Goal: Task Accomplishment & Management: Use online tool/utility

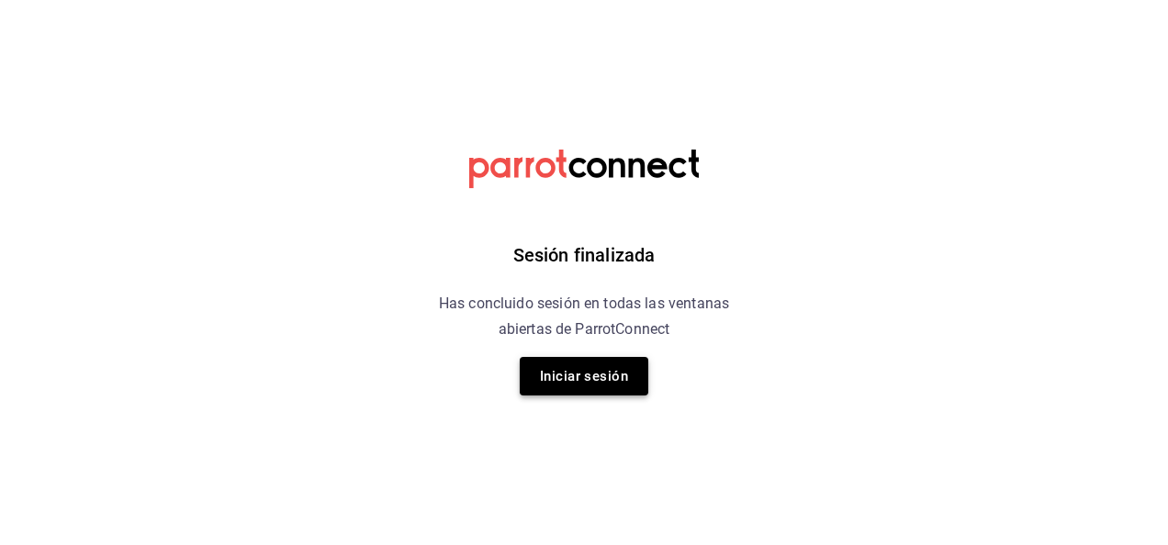
click at [601, 381] on button "Iniciar sesión" at bounding box center [584, 376] width 129 height 39
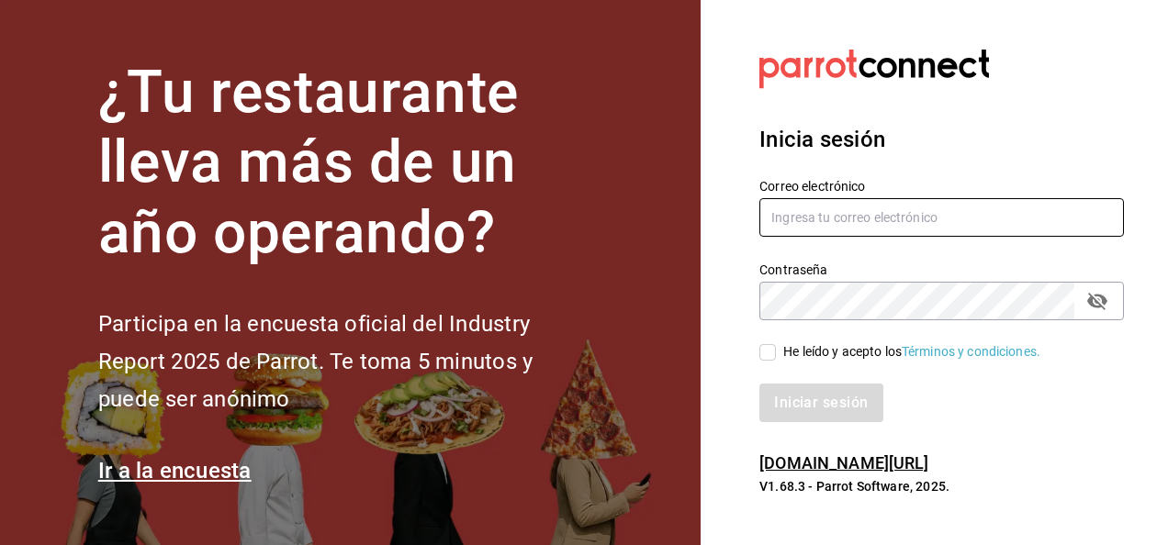
type input "[PERSON_NAME][EMAIL_ADDRESS][PERSON_NAME][DOMAIN_NAME]"
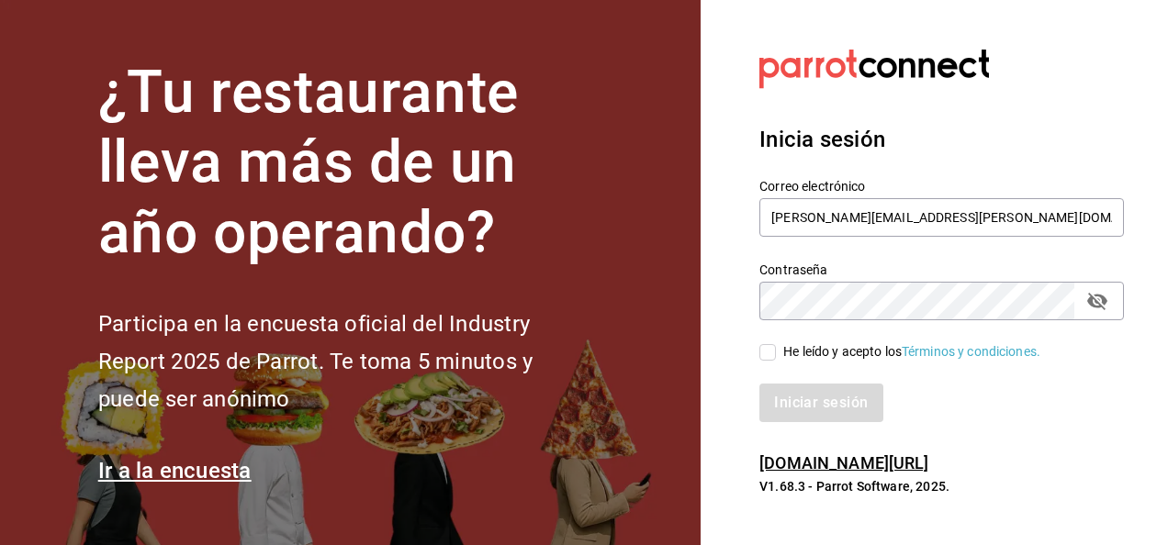
click at [776, 356] on span "He leído y acepto los Términos y condiciones." at bounding box center [908, 352] width 264 height 19
click at [776, 356] on input "He leído y acepto los Términos y condiciones." at bounding box center [767, 352] width 17 height 17
checkbox input "true"
click at [798, 402] on button "Iniciar sesión" at bounding box center [821, 403] width 125 height 39
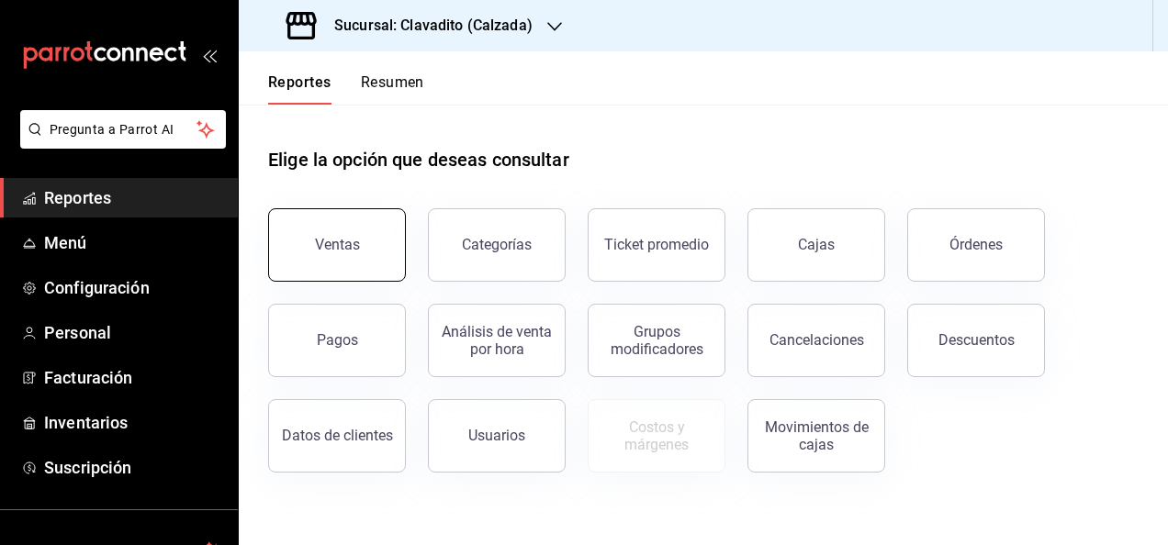
click at [347, 255] on button "Ventas" at bounding box center [337, 244] width 138 height 73
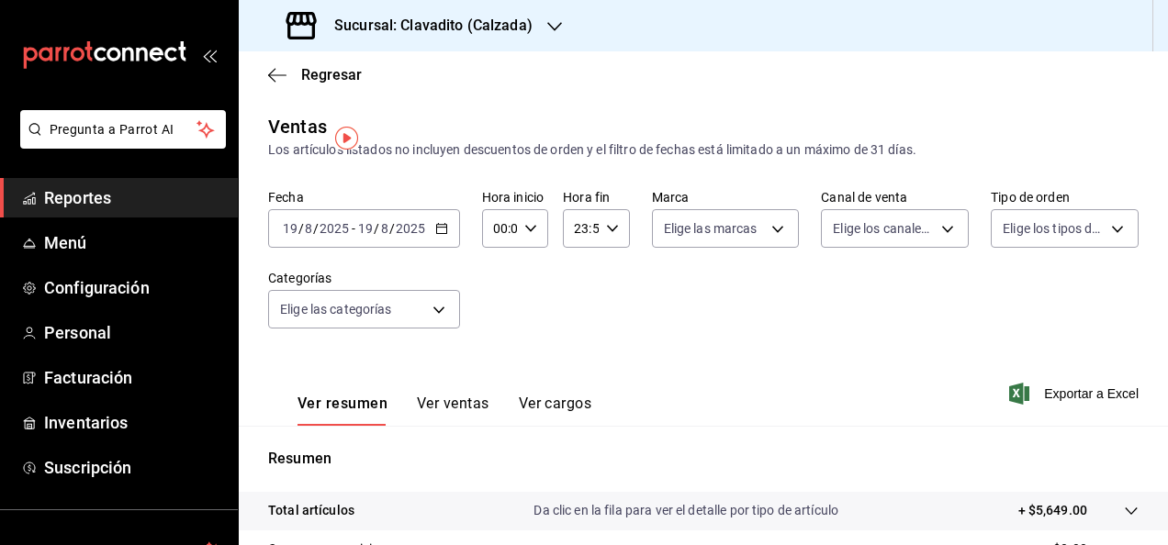
click at [547, 28] on icon "button" at bounding box center [554, 26] width 15 height 15
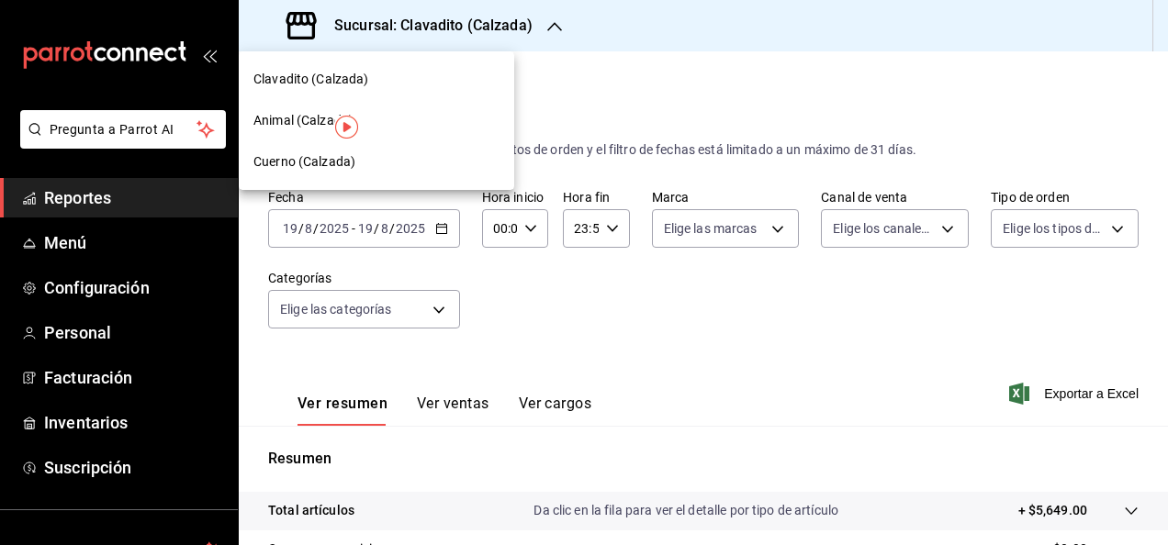
click at [287, 155] on span "Cuerno (Calzada)" at bounding box center [304, 161] width 102 height 19
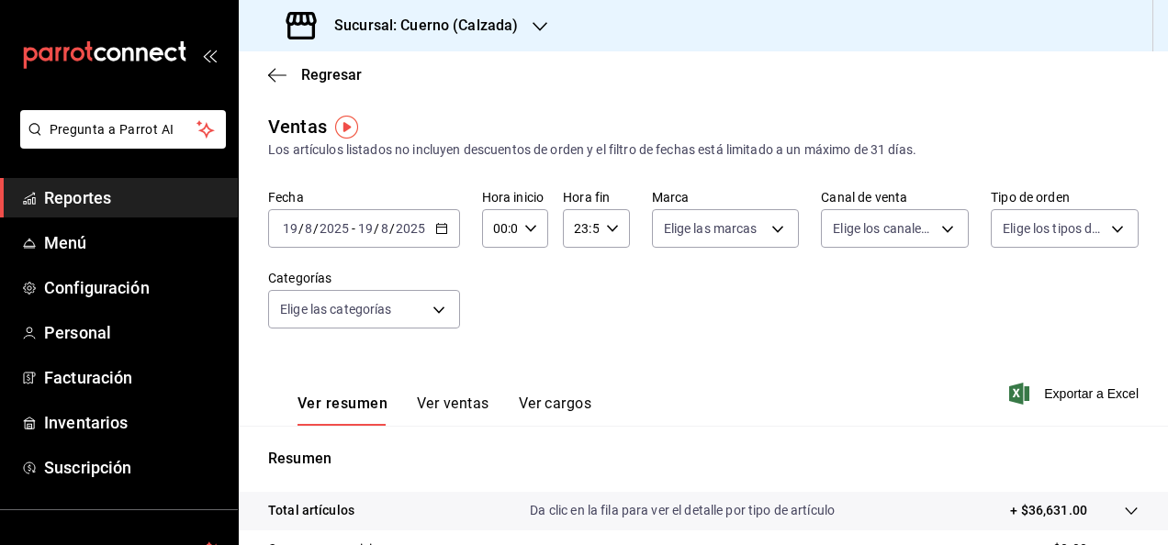
click at [294, 226] on input "19" at bounding box center [290, 228] width 17 height 15
click at [437, 228] on icon "button" at bounding box center [441, 228] width 13 height 13
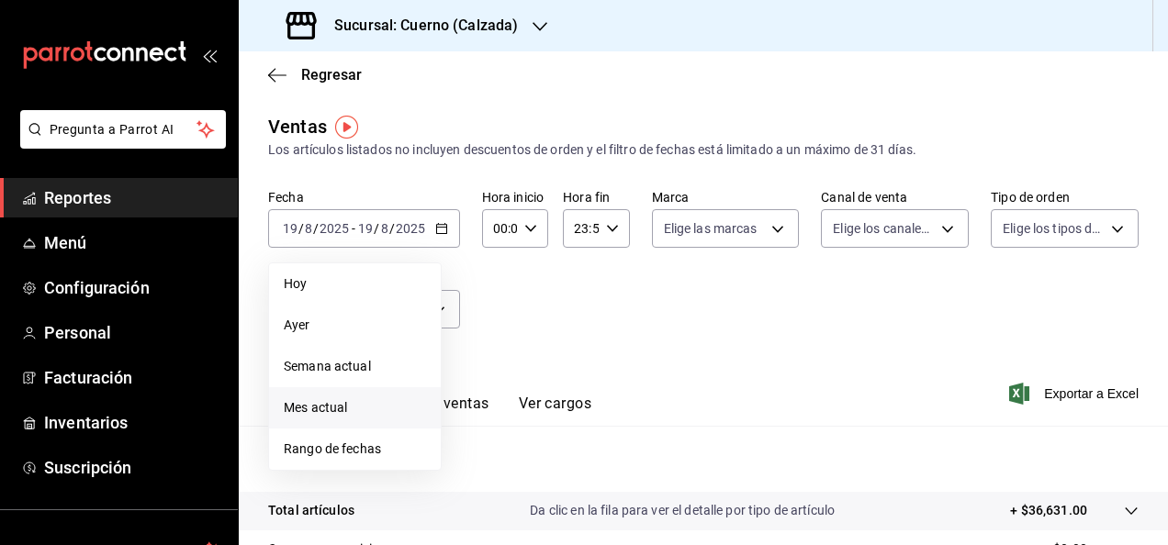
click at [349, 413] on span "Mes actual" at bounding box center [355, 408] width 142 height 19
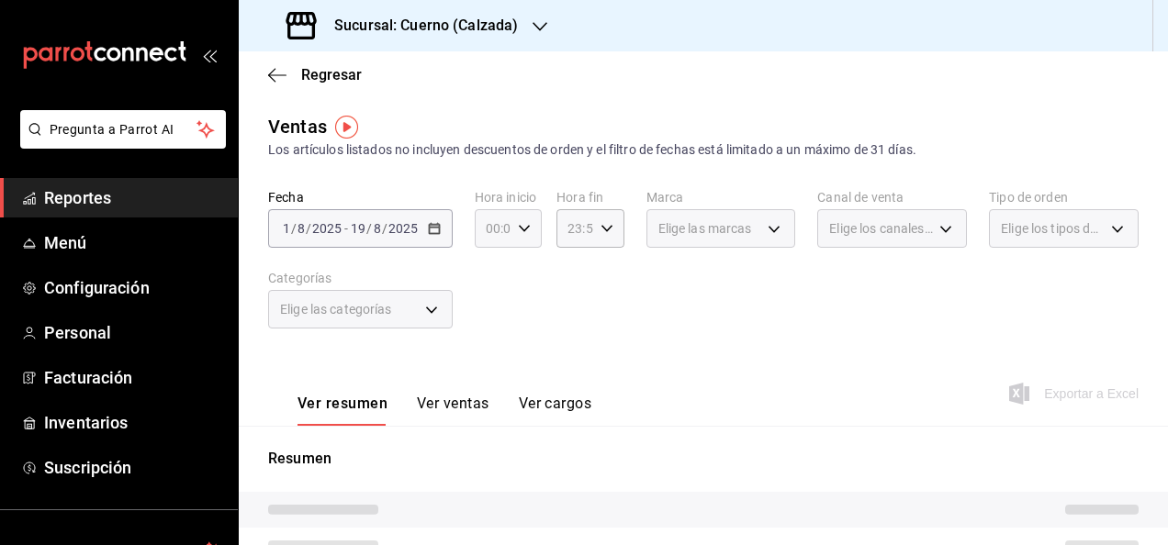
click at [520, 227] on div "Fecha 2025-08-01 1 / 8 / 2025 - 2025-08-19 19 / 8 / 2025 Hora inicio 00:00 Hora…" at bounding box center [703, 270] width 871 height 162
click at [520, 227] on icon "button" at bounding box center [524, 228] width 13 height 13
click at [520, 227] on div at bounding box center [584, 272] width 1168 height 545
click at [268, 74] on icon "button" at bounding box center [277, 75] width 18 height 17
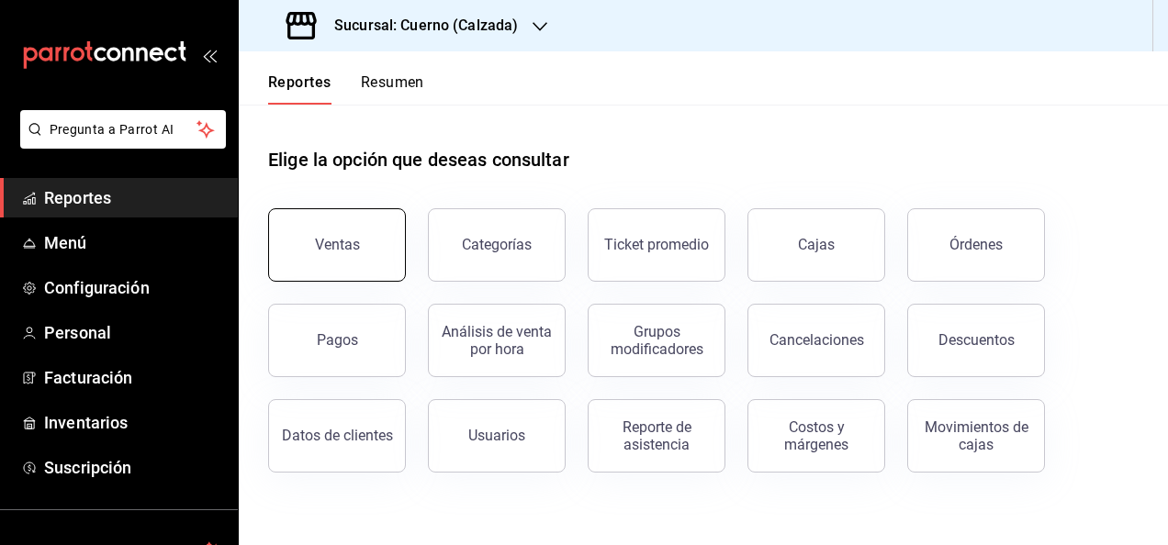
click at [351, 261] on button "Ventas" at bounding box center [337, 244] width 138 height 73
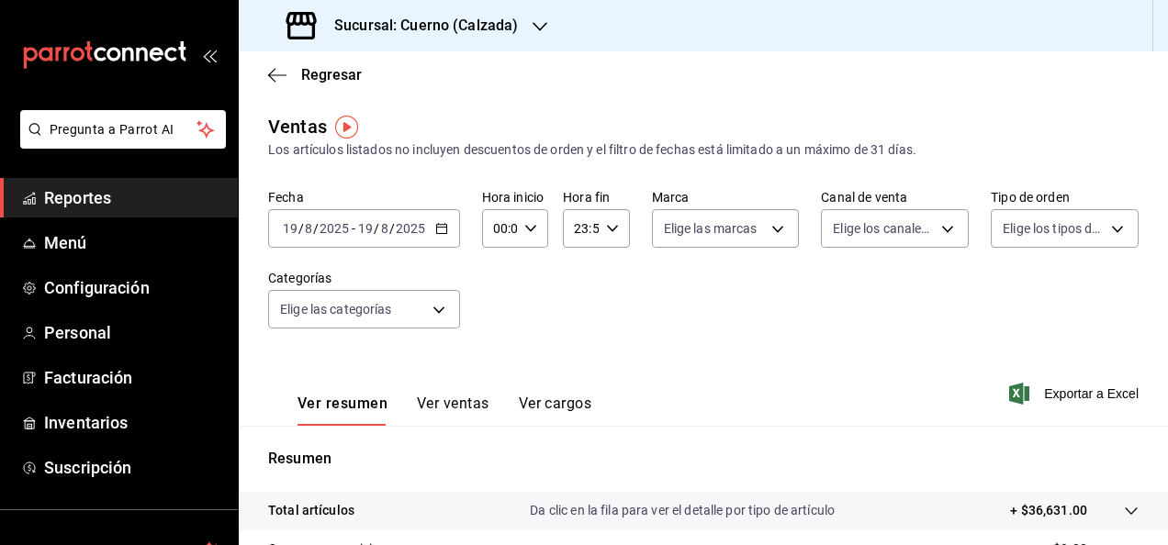
click at [436, 226] on \(Stroke\) "button" at bounding box center [441, 229] width 11 height 10
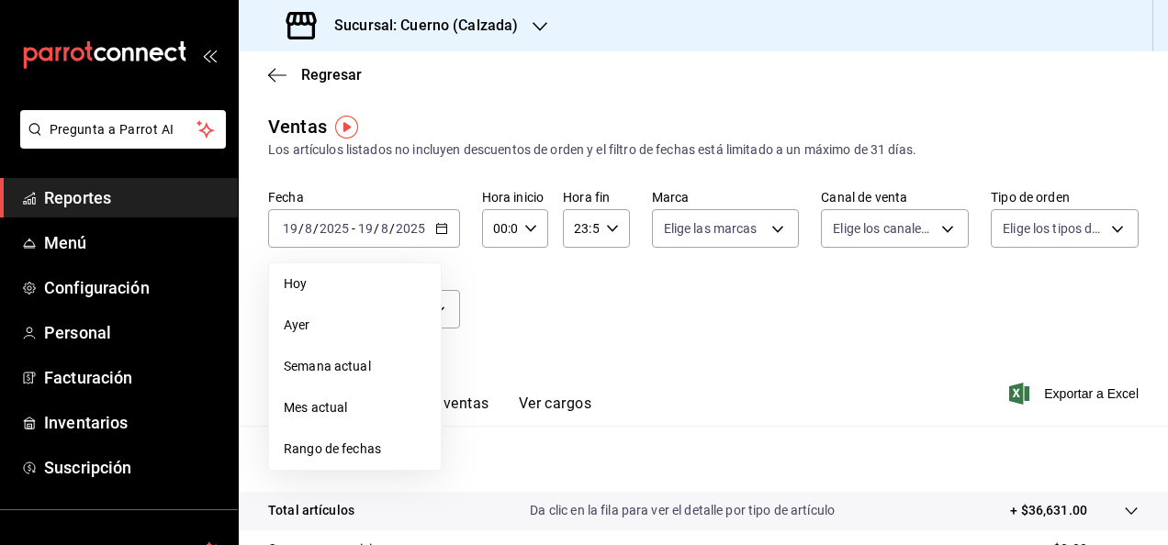
click at [340, 445] on span "Rango de fechas" at bounding box center [355, 449] width 142 height 19
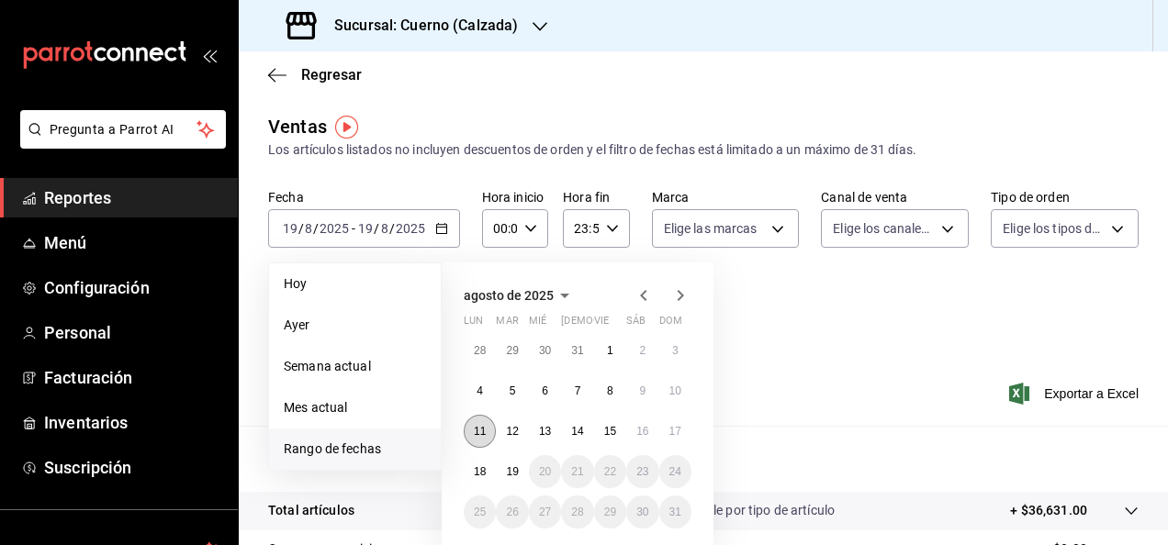
click at [483, 430] on abbr "11" at bounding box center [480, 431] width 12 height 13
click at [673, 430] on abbr "17" at bounding box center [675, 431] width 12 height 13
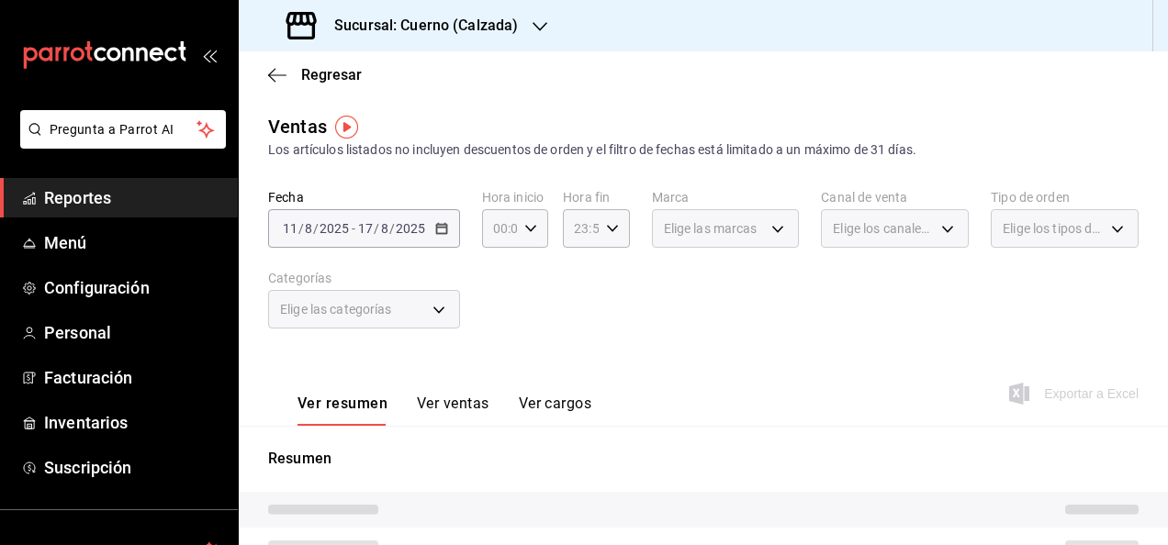
click at [777, 224] on div "Elige las marcas" at bounding box center [726, 228] width 148 height 39
click at [770, 229] on div "Elige las marcas" at bounding box center [726, 228] width 148 height 39
drag, startPoint x: 770, startPoint y: 229, endPoint x: 762, endPoint y: 221, distance: 10.4
click at [762, 221] on div "Elige las marcas" at bounding box center [726, 228] width 148 height 39
click at [351, 124] on img "button" at bounding box center [346, 127] width 23 height 23
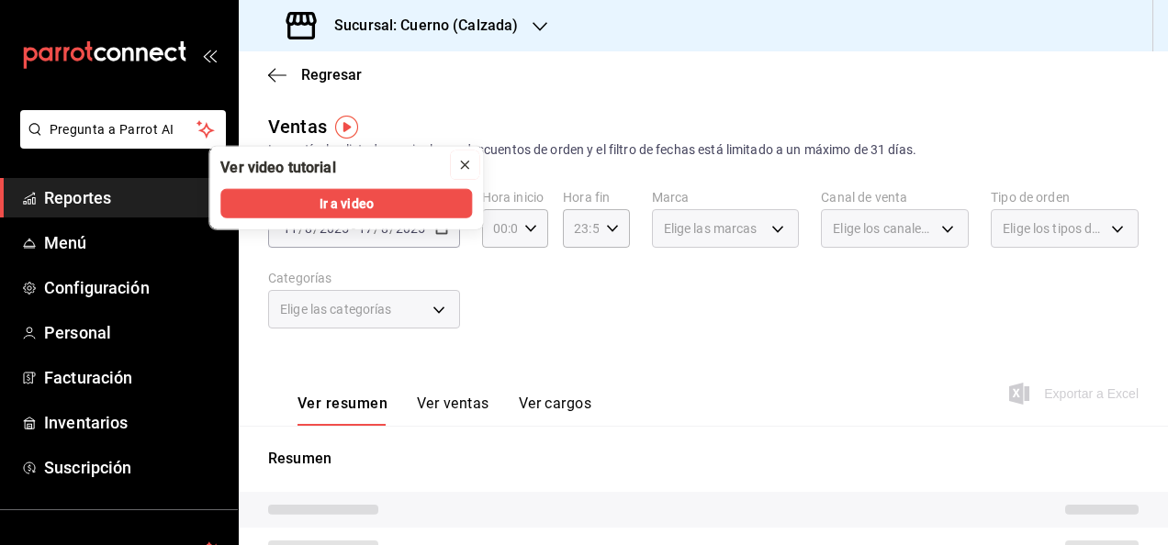
click at [468, 163] on icon "close" at bounding box center [464, 165] width 15 height 15
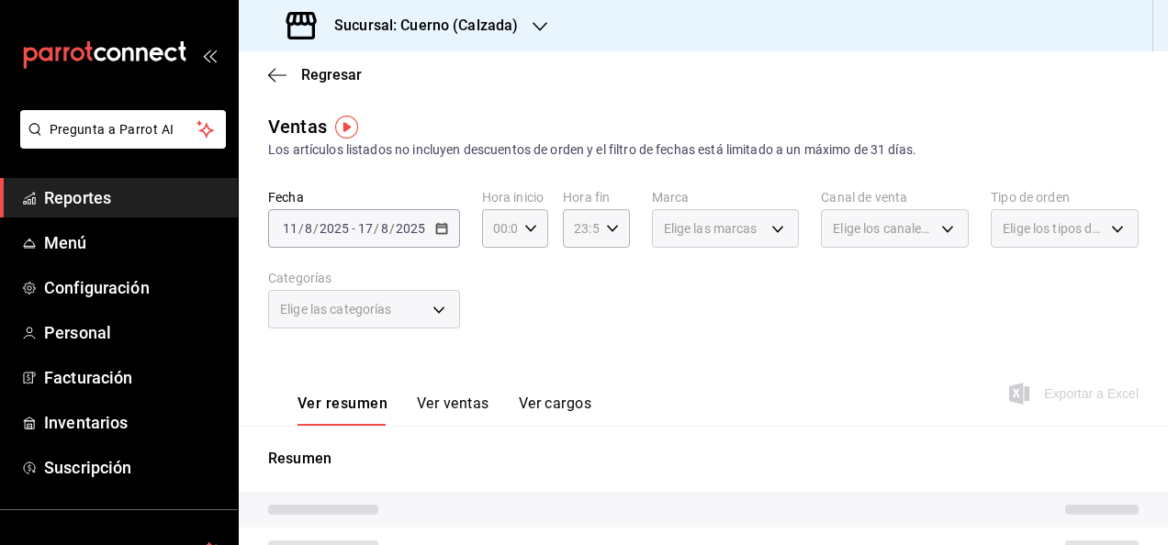
click at [443, 400] on button "Ver ventas" at bounding box center [453, 410] width 73 height 31
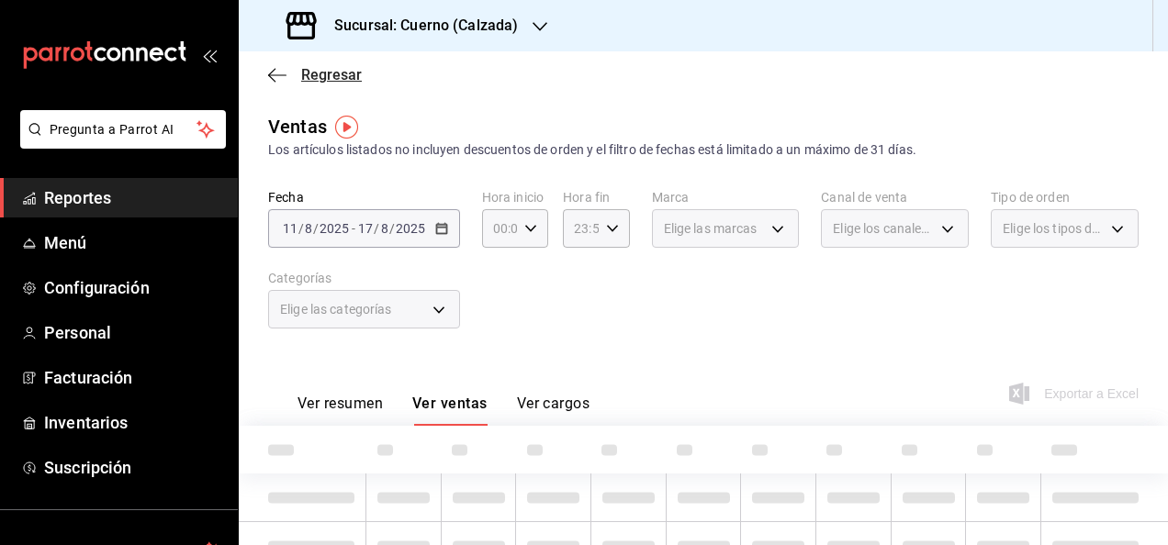
click at [274, 78] on icon "button" at bounding box center [277, 75] width 18 height 17
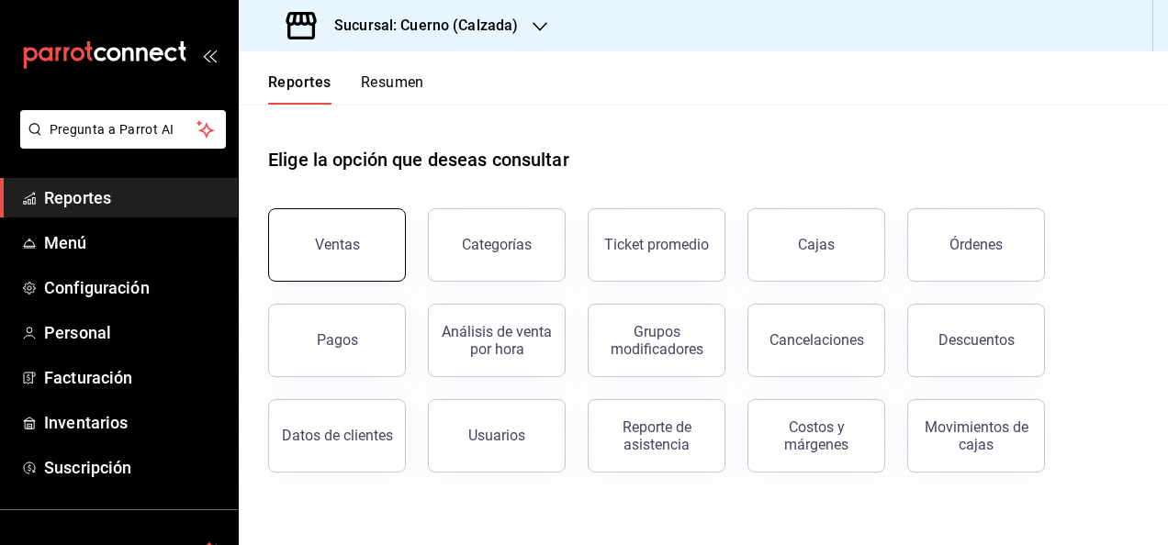
click at [356, 256] on button "Ventas" at bounding box center [337, 244] width 138 height 73
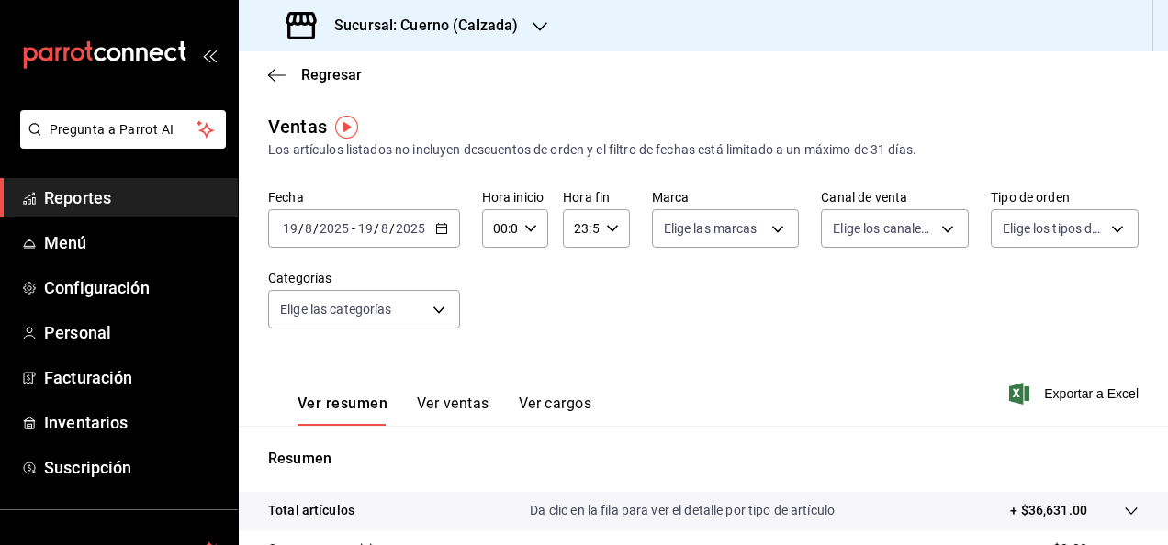
click at [441, 228] on icon "button" at bounding box center [441, 228] width 13 height 13
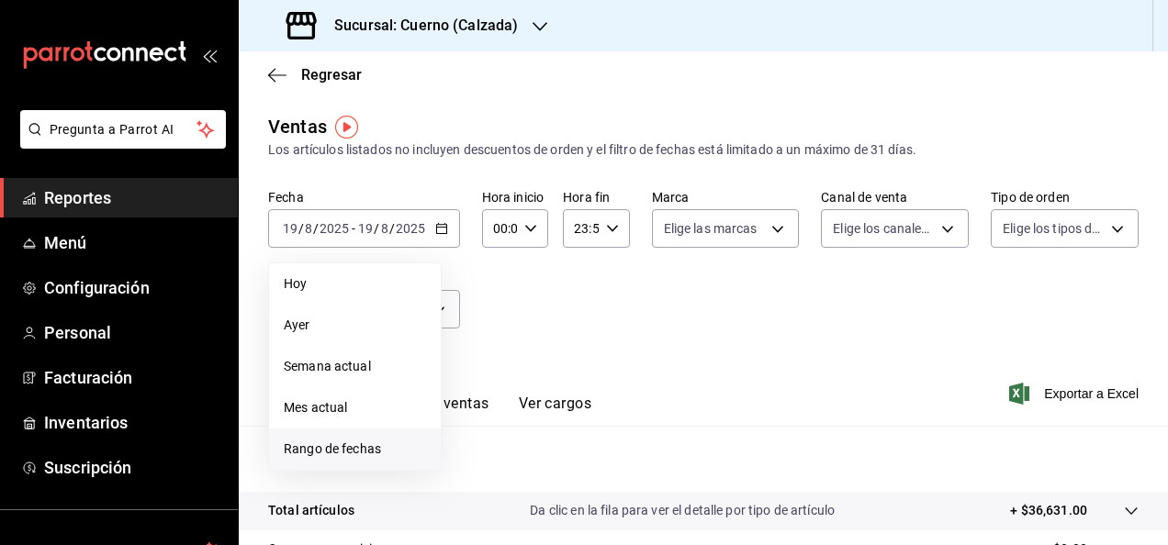
click at [362, 443] on span "Rango de fechas" at bounding box center [355, 449] width 142 height 19
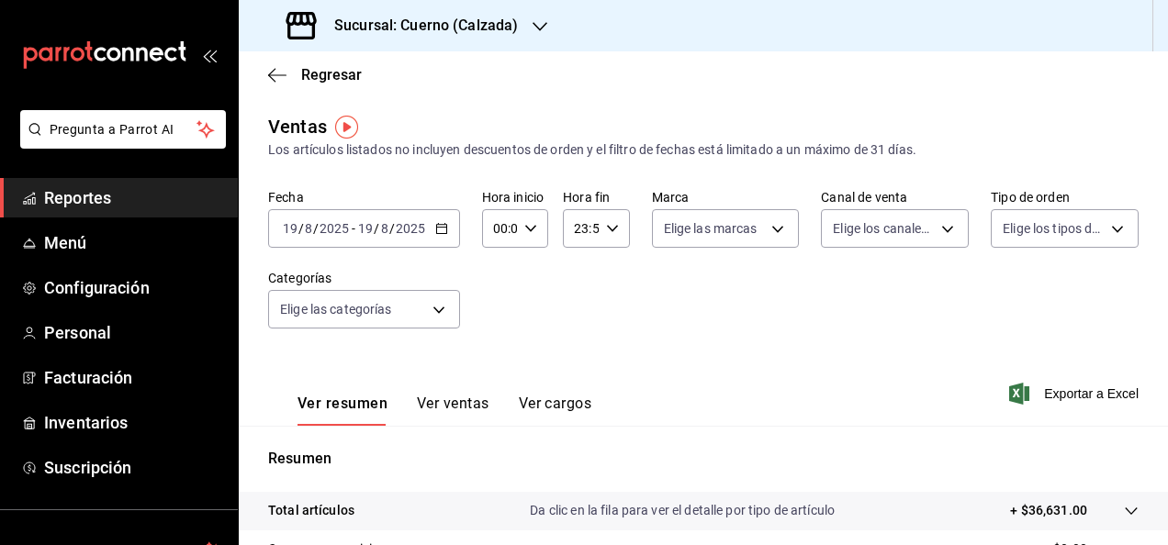
click at [606, 226] on icon "button" at bounding box center [612, 228] width 13 height 13
click at [608, 377] on span "59" at bounding box center [610, 378] width 4 height 15
click at [523, 231] on div at bounding box center [584, 272] width 1168 height 545
click at [524, 231] on icon "button" at bounding box center [530, 228] width 13 height 13
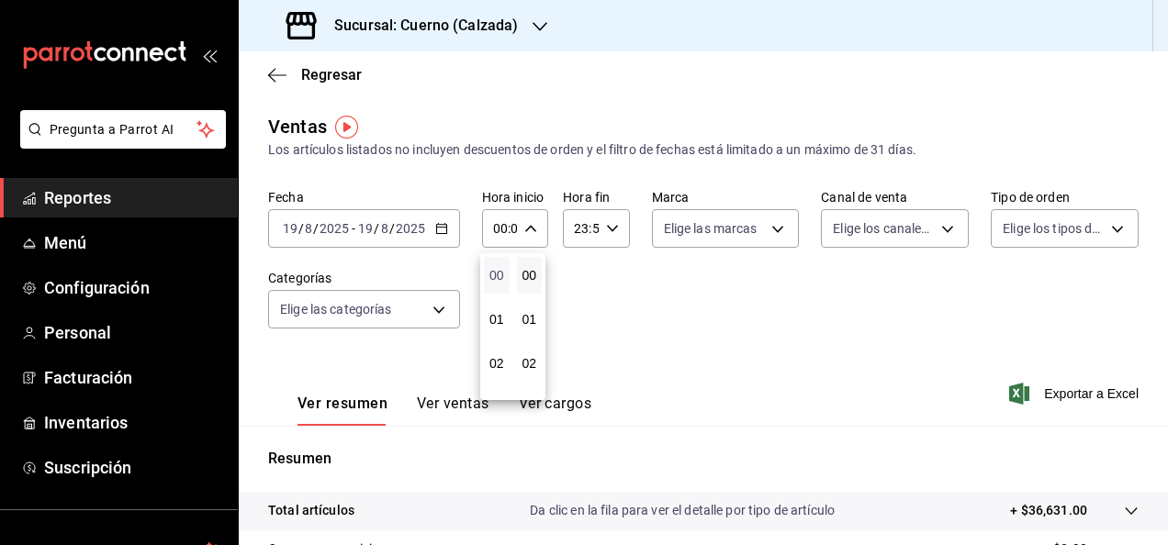
click at [499, 279] on span "00" at bounding box center [497, 275] width 4 height 15
click at [531, 315] on span "01" at bounding box center [530, 319] width 4 height 15
click at [484, 322] on button "01" at bounding box center [497, 319] width 26 height 37
type input "01:01"
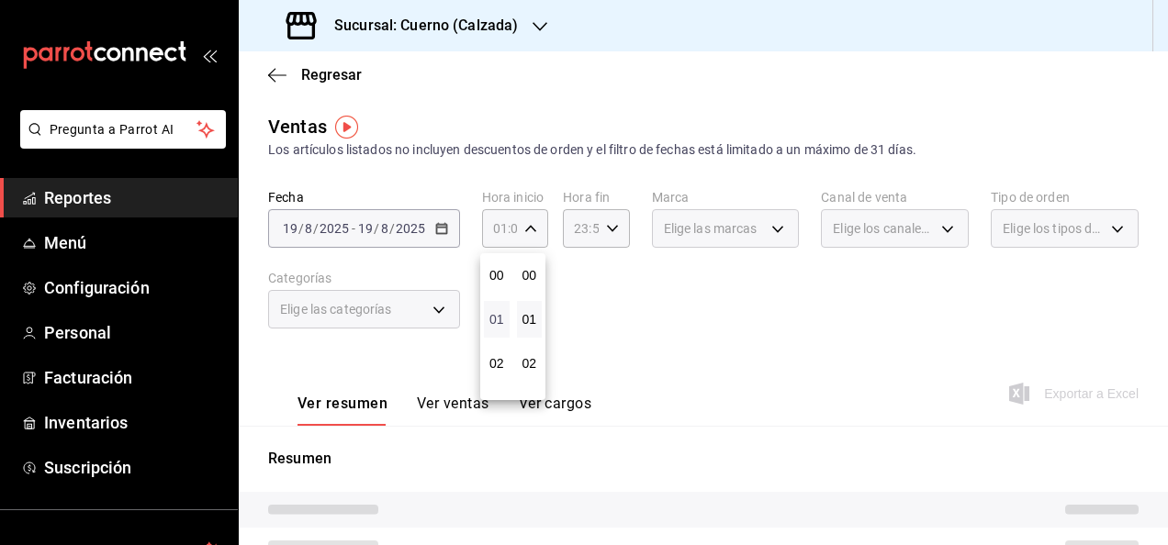
click at [495, 322] on span "01" at bounding box center [497, 319] width 4 height 15
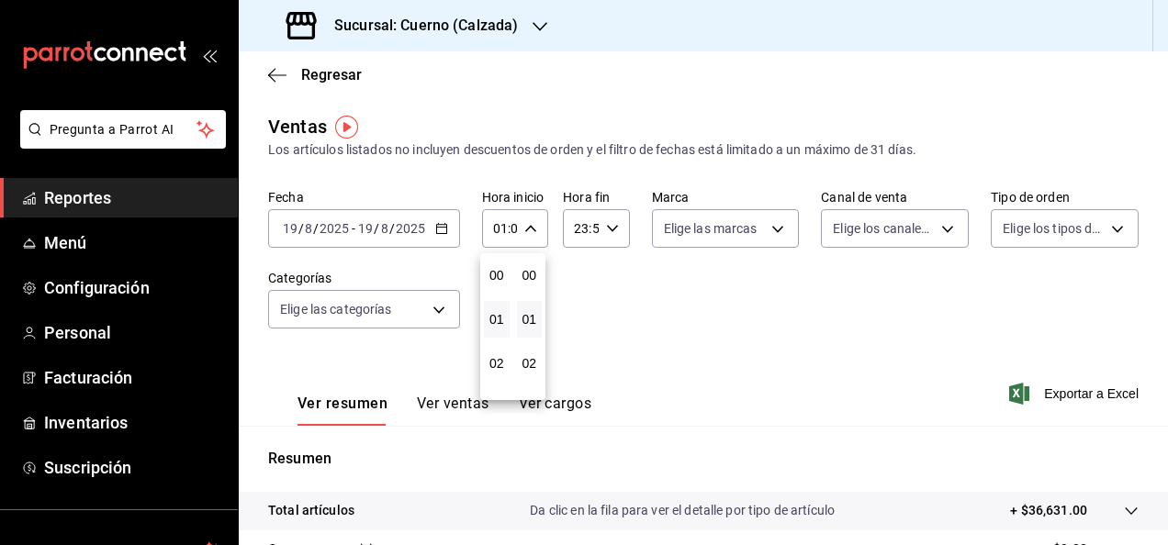
click at [771, 230] on div at bounding box center [584, 272] width 1168 height 545
click at [771, 230] on body "Pregunta a Parrot AI Reportes Menú Configuración Personal Facturación Inventari…" at bounding box center [584, 272] width 1168 height 545
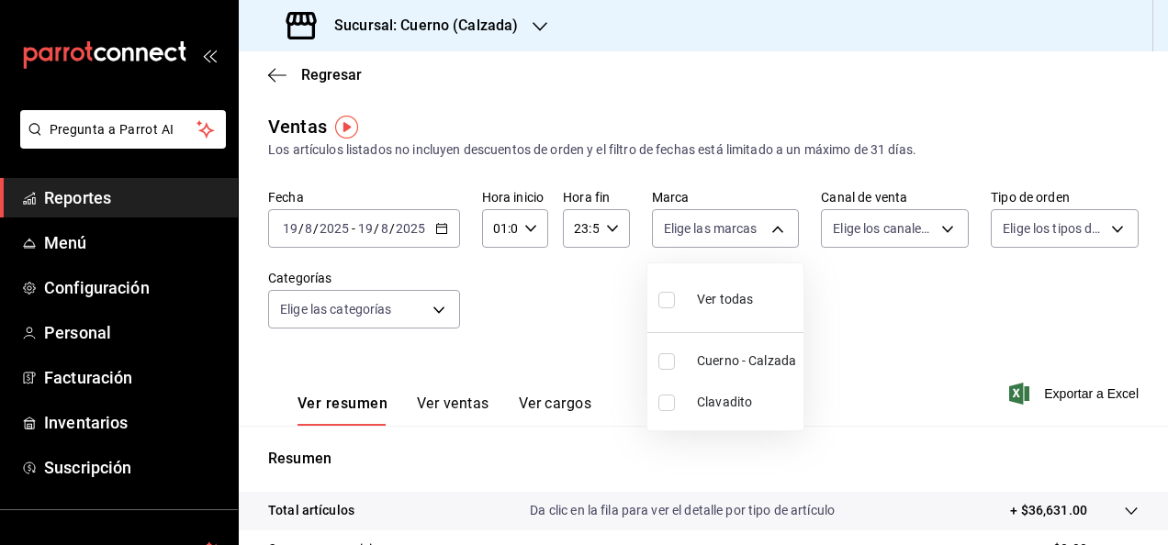
click at [669, 355] on input "checkbox" at bounding box center [666, 362] width 17 height 17
checkbox input "true"
type input "b7ae777b-2dfc-42e0-9650-6cefdf37a424"
click at [935, 226] on div at bounding box center [584, 272] width 1168 height 545
click at [935, 226] on body "Pregunta a Parrot AI Reportes Menú Configuración Personal Facturación Inventari…" at bounding box center [584, 272] width 1168 height 545
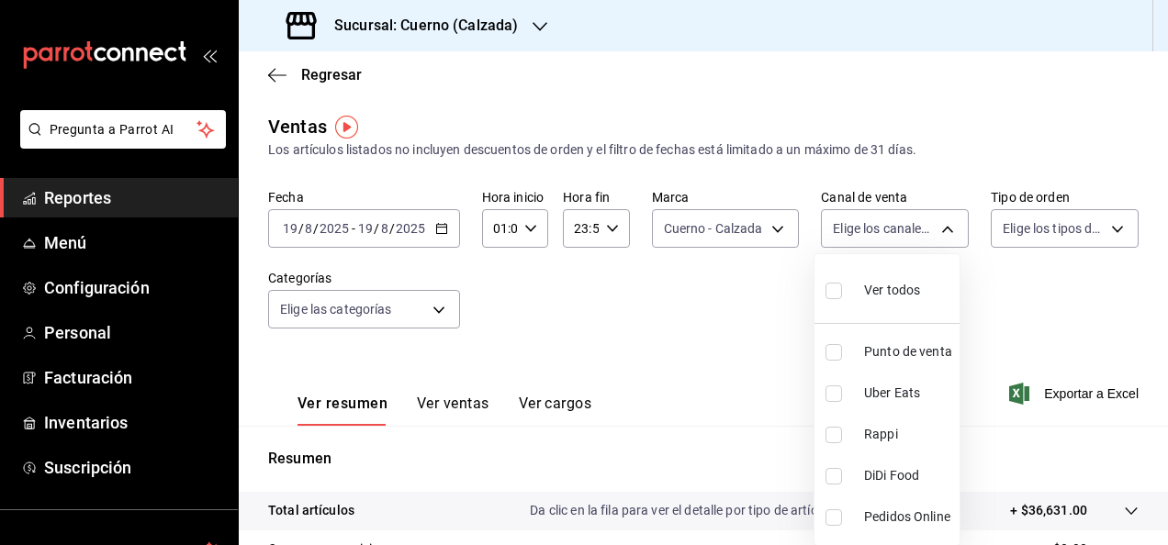
click at [834, 293] on input "checkbox" at bounding box center [834, 291] width 17 height 17
checkbox input "true"
type input "PARROT,UBER_EATS,RAPPI,DIDI_FOOD,ONLINE"
checkbox input "true"
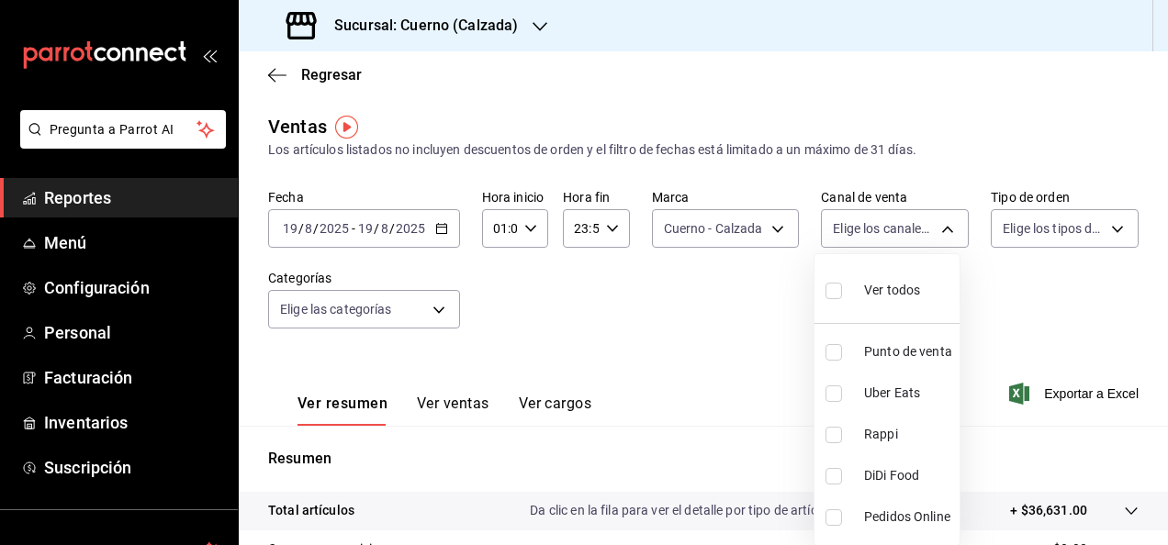
checkbox input "true"
click at [1096, 231] on div at bounding box center [584, 272] width 1168 height 545
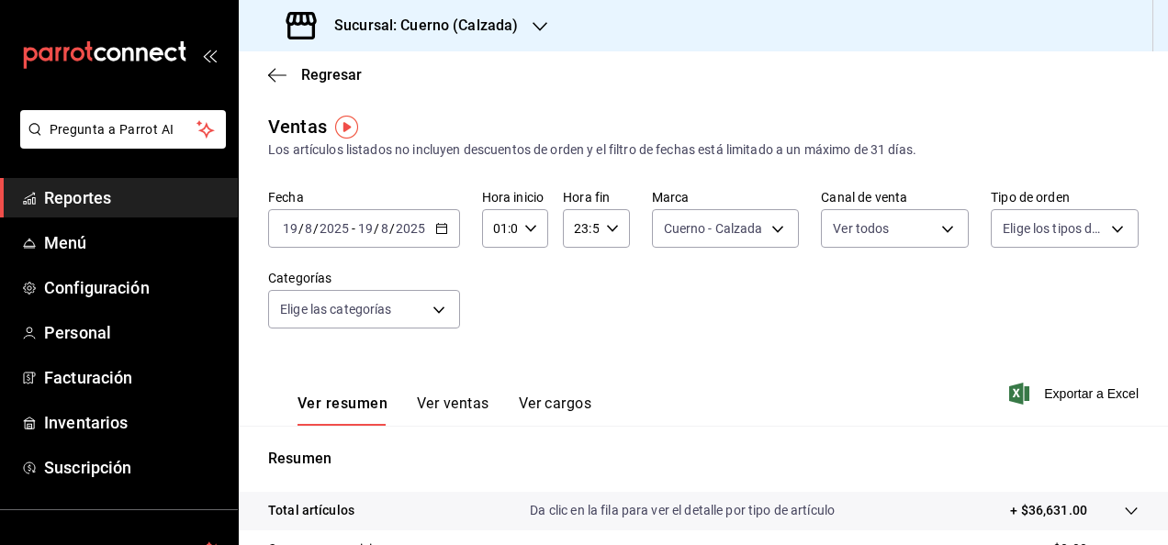
click at [1096, 231] on body "Pregunta a Parrot AI Reportes Menú Configuración Personal Facturación Inventari…" at bounding box center [584, 272] width 1168 height 545
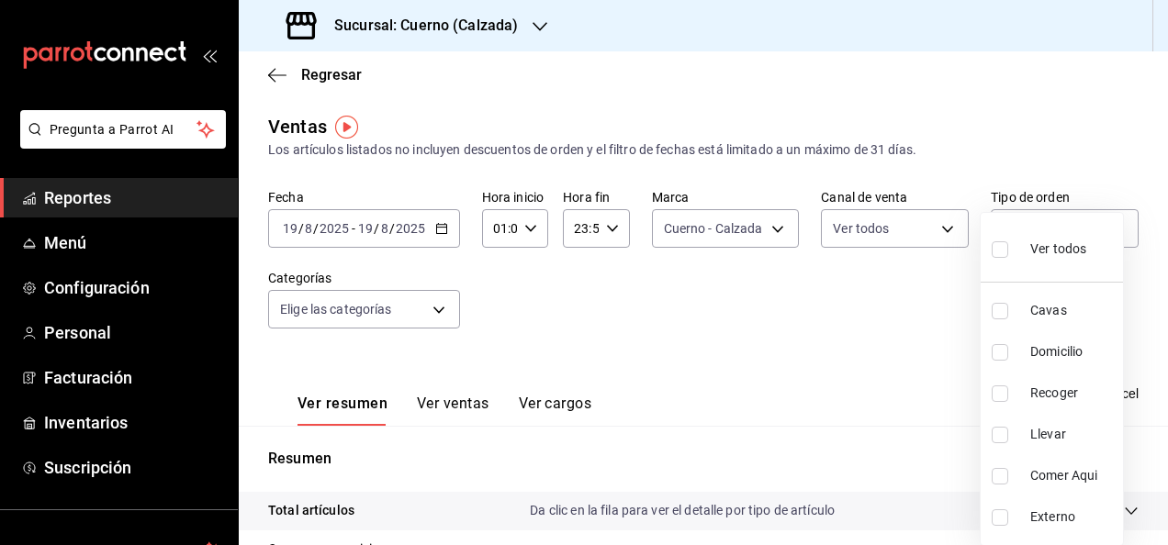
click at [832, 339] on div at bounding box center [584, 272] width 1168 height 545
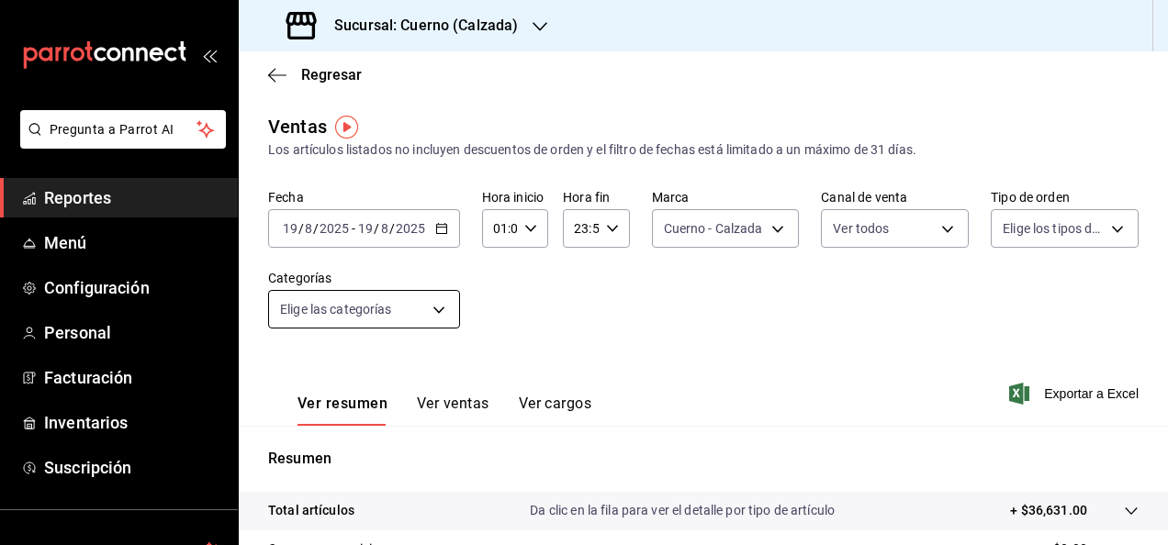
click at [437, 311] on body "Pregunta a Parrot AI Reportes Menú Configuración Personal Facturación Inventari…" at bounding box center [584, 272] width 1168 height 545
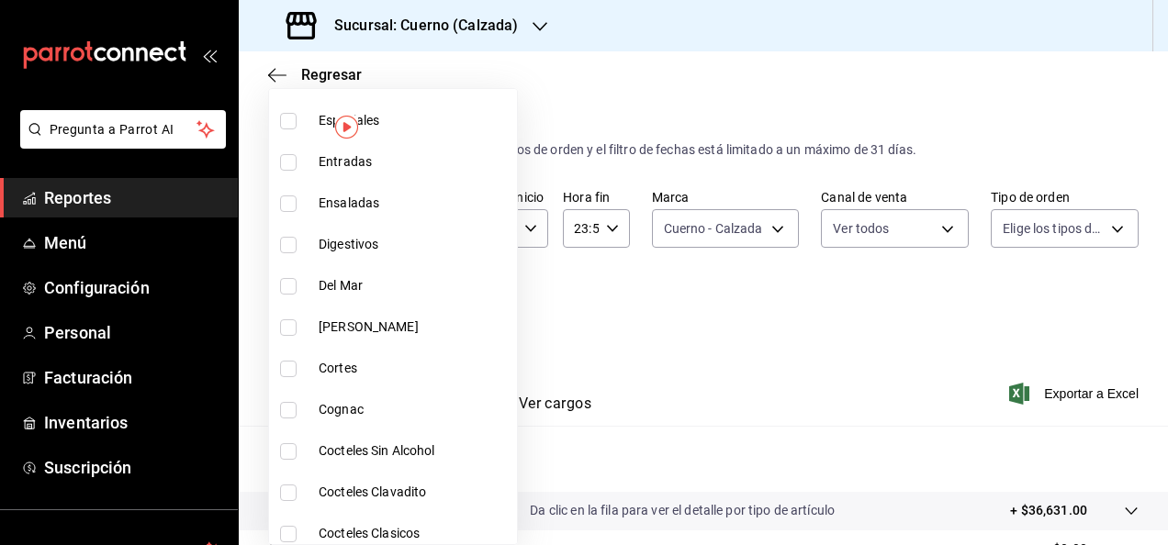
scroll to position [1979, 0]
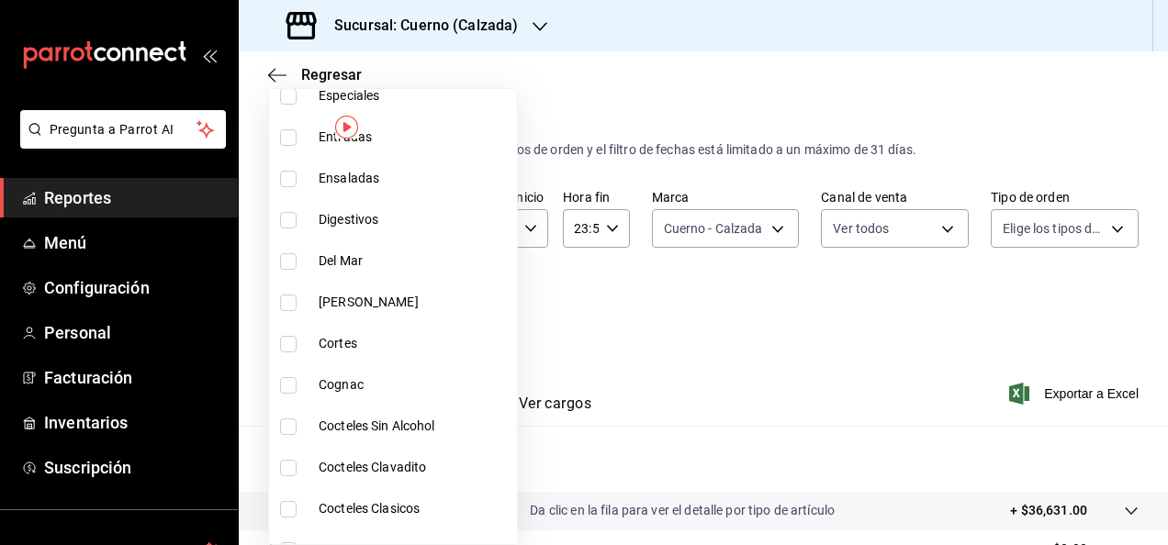
click at [291, 342] on input "checkbox" at bounding box center [288, 344] width 17 height 17
checkbox input "true"
type input "c1d39355-9786-476a-b5ed-771261471365"
click at [601, 357] on div at bounding box center [584, 272] width 1168 height 545
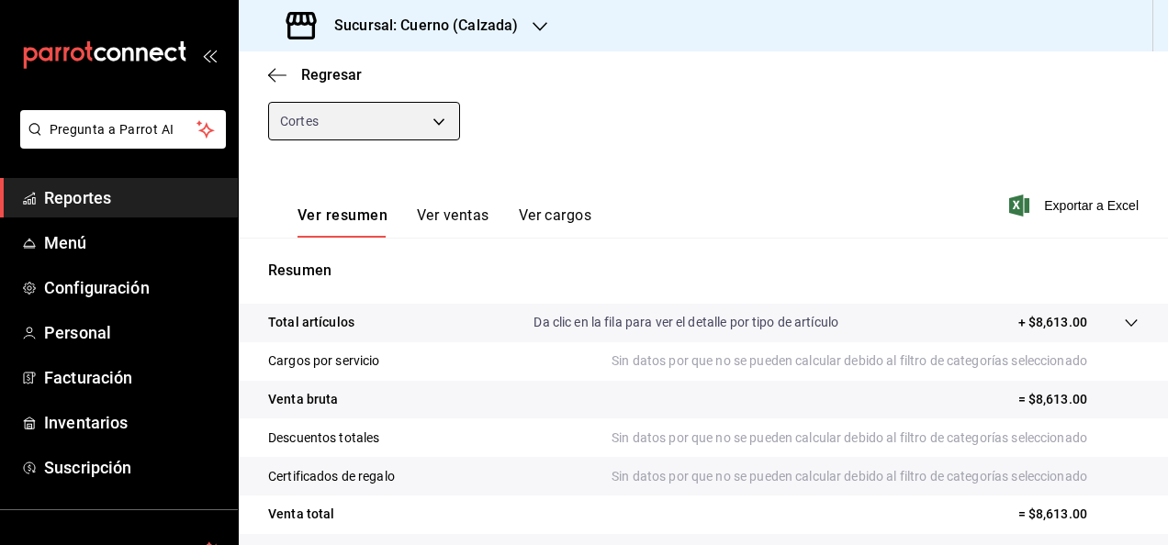
scroll to position [187, 0]
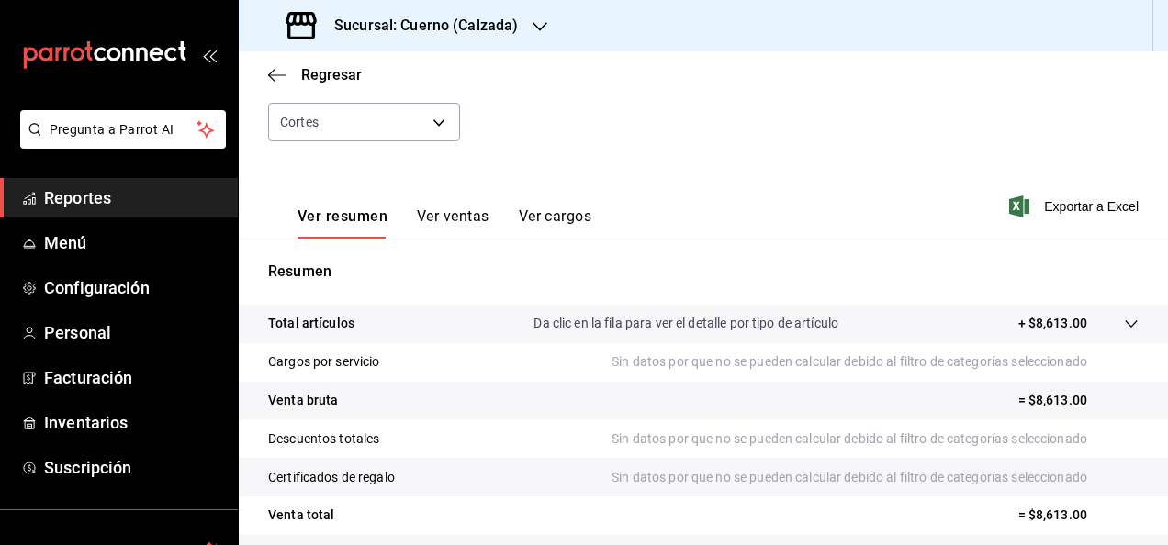
click at [460, 218] on button "Ver ventas" at bounding box center [453, 223] width 73 height 31
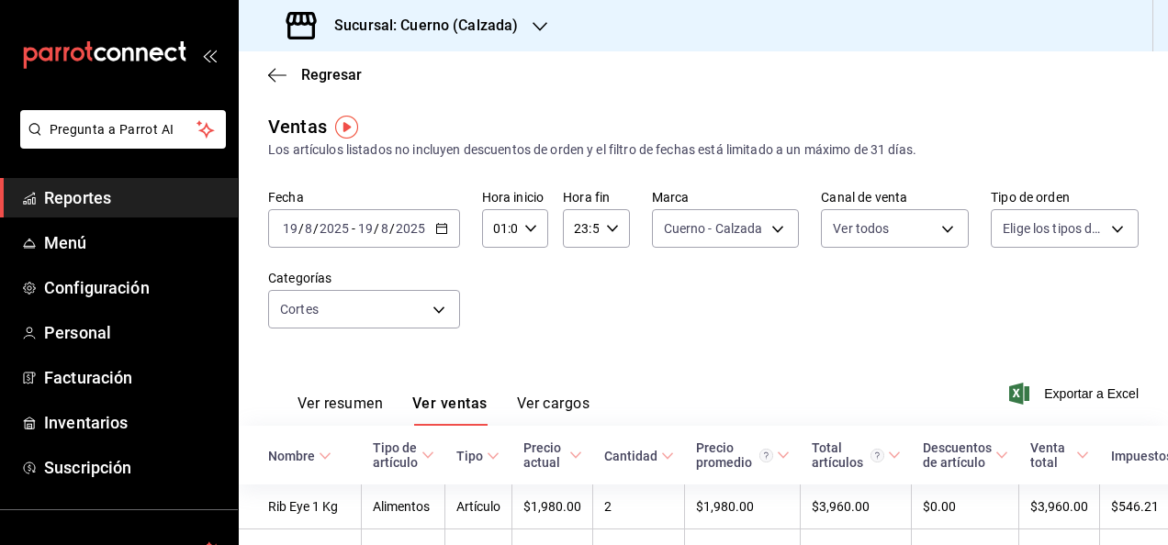
click at [439, 229] on icon "button" at bounding box center [441, 228] width 13 height 13
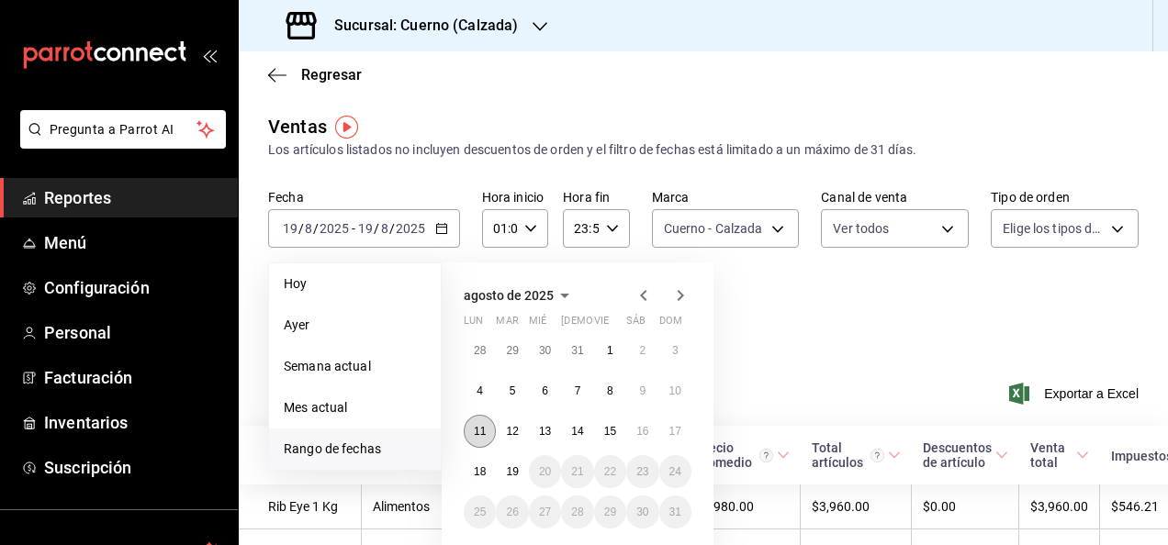
click at [481, 426] on abbr "11" at bounding box center [480, 431] width 12 height 13
click at [672, 434] on abbr "17" at bounding box center [675, 431] width 12 height 13
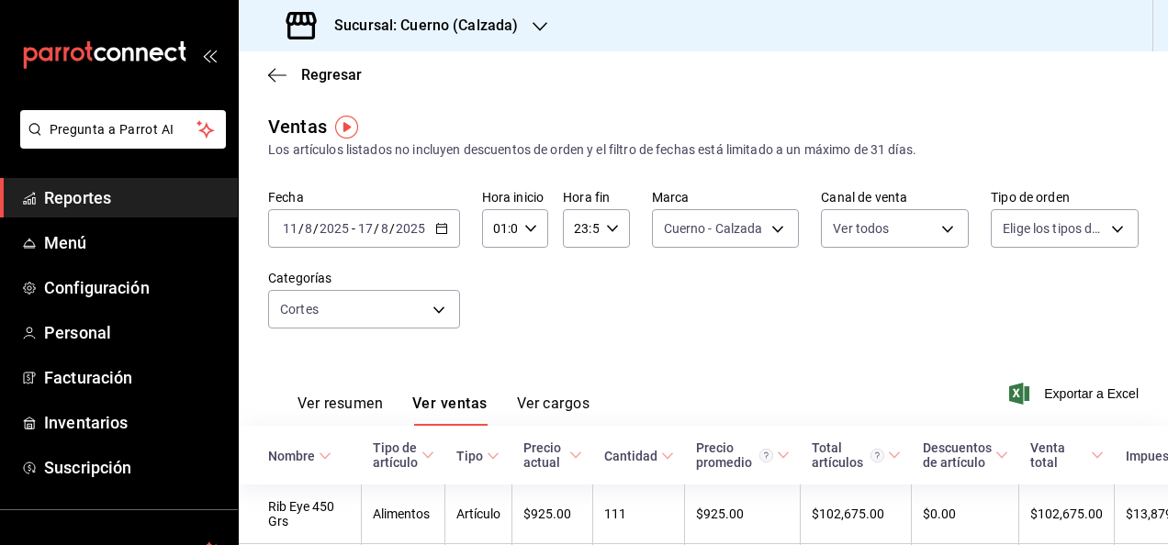
click at [527, 228] on icon "button" at bounding box center [530, 228] width 13 height 13
click at [498, 383] on span "05" at bounding box center [497, 385] width 4 height 15
type input "05:01"
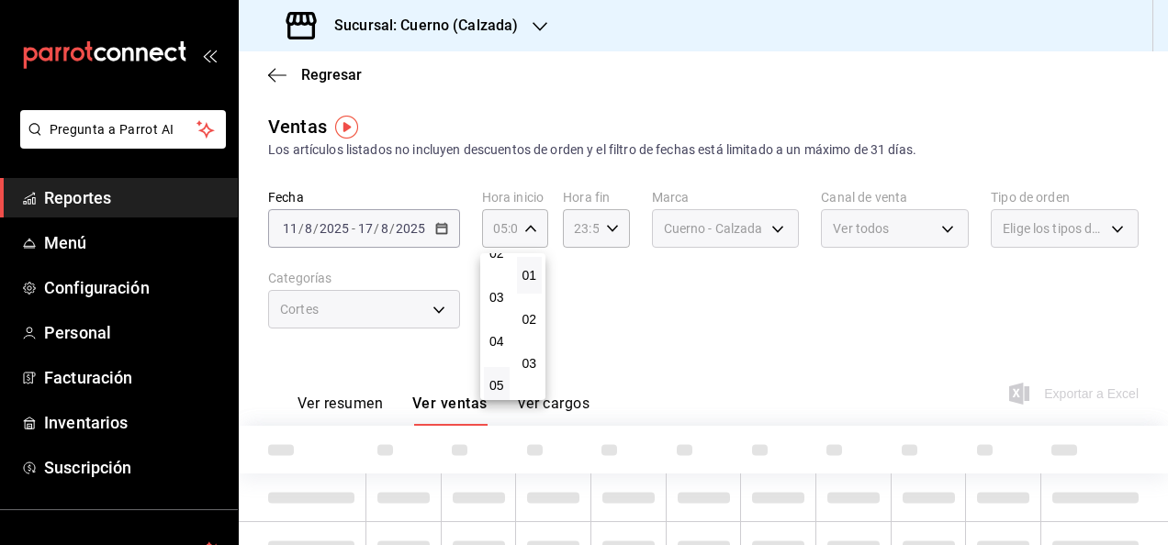
click at [443, 228] on div at bounding box center [584, 272] width 1168 height 545
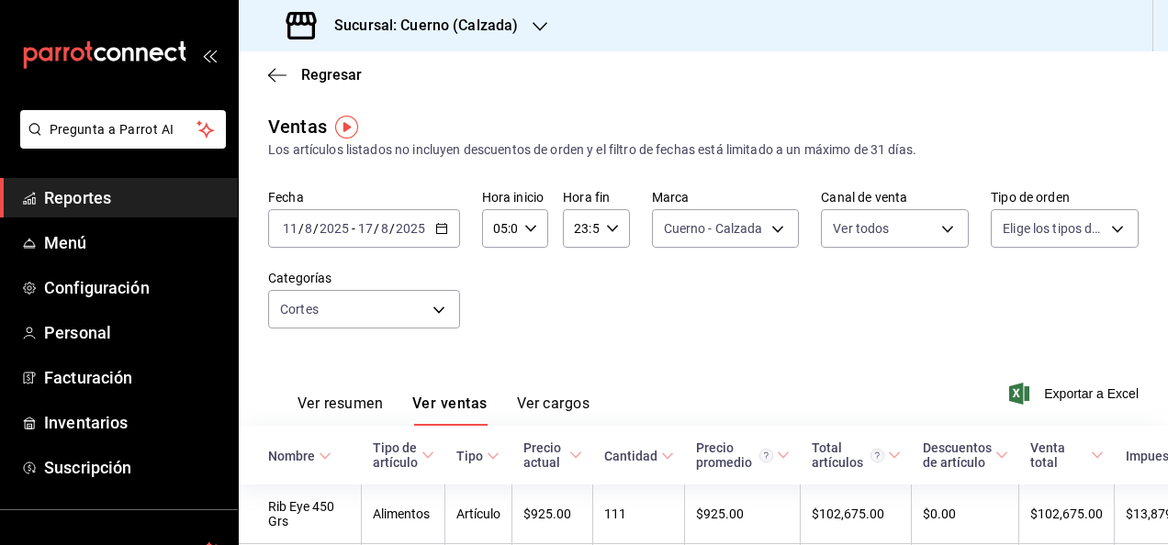
click at [441, 228] on \(Stroke\) "button" at bounding box center [441, 227] width 10 height 1
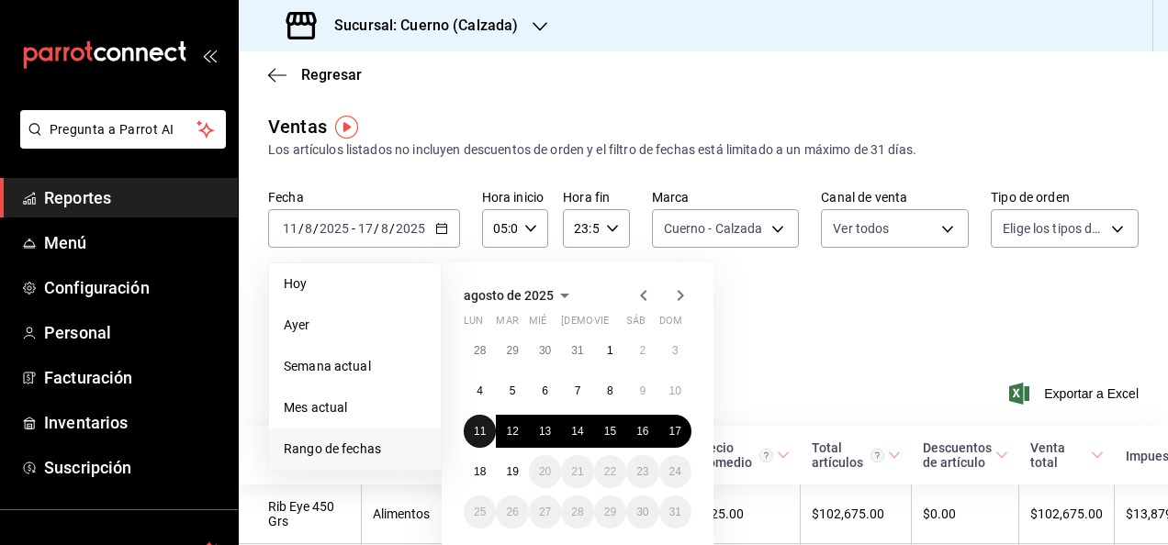
click at [477, 429] on abbr "11" at bounding box center [480, 431] width 12 height 13
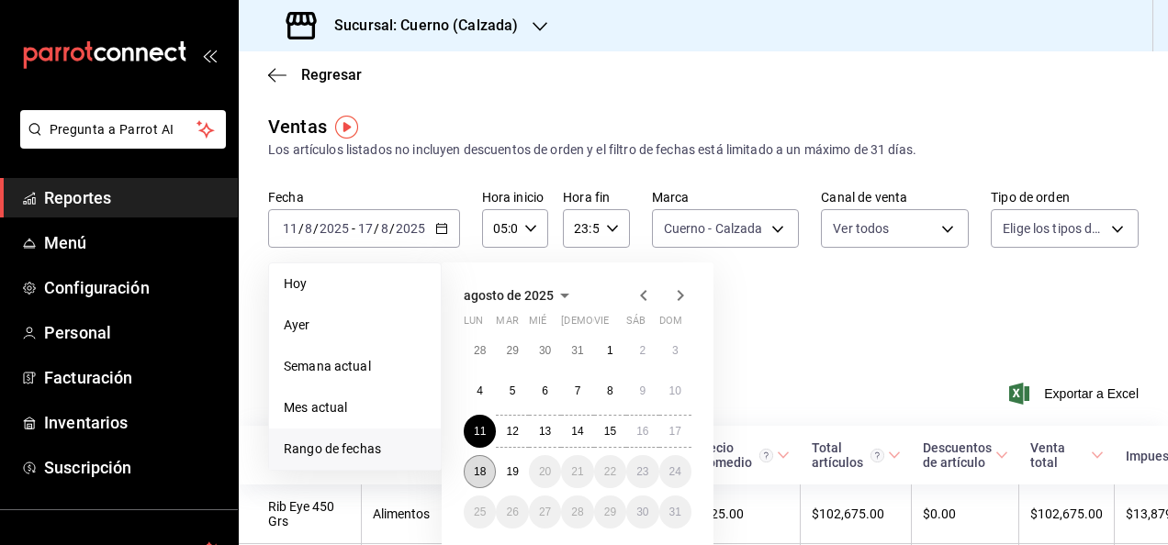
click at [476, 465] on button "18" at bounding box center [480, 471] width 32 height 33
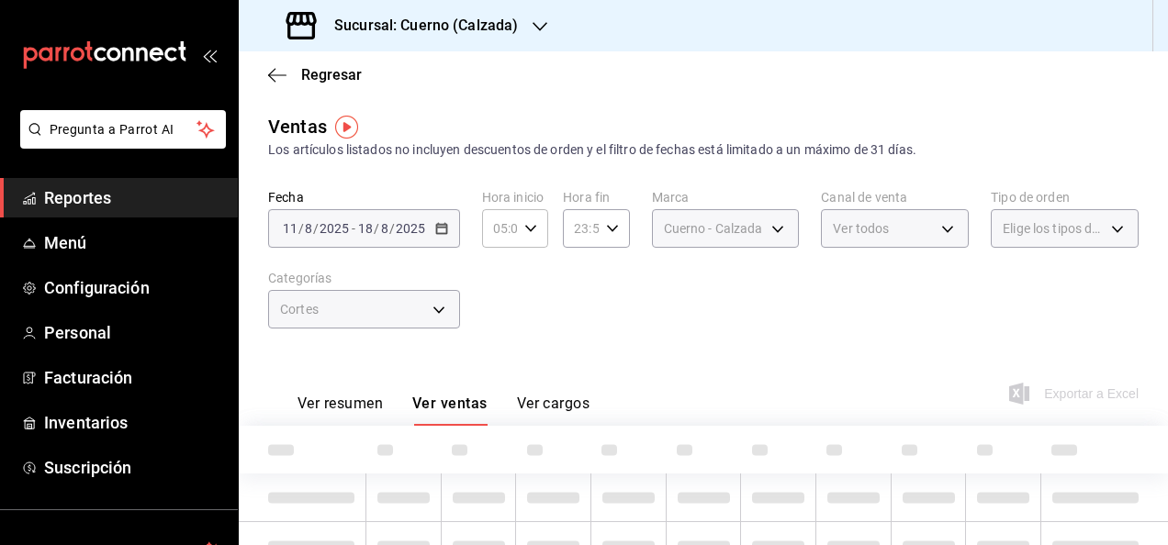
click at [615, 230] on div "23:59 Hora fin" at bounding box center [596, 228] width 66 height 39
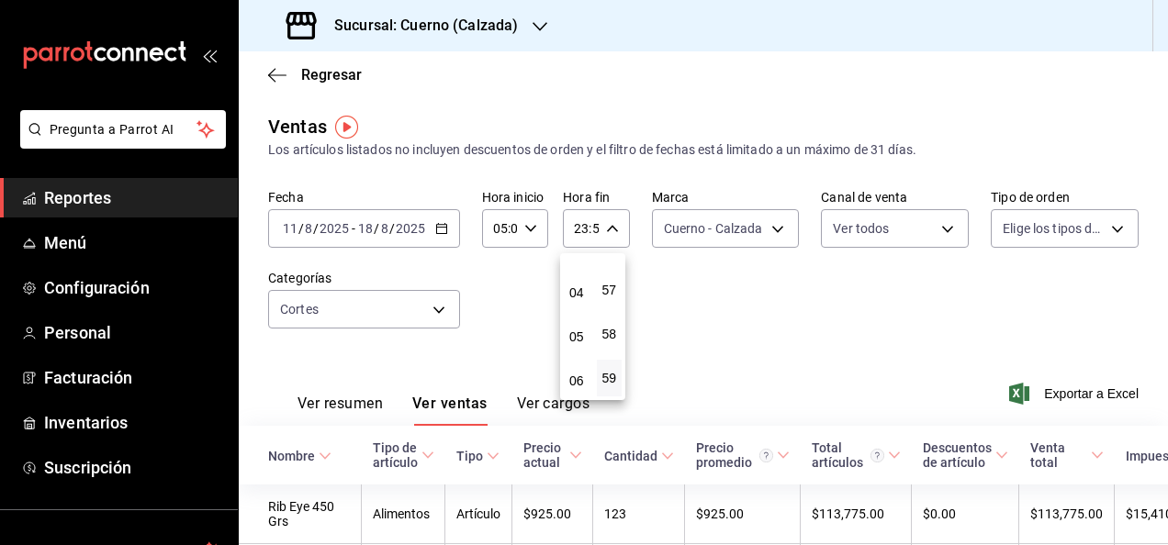
scroll to position [158, 0]
click at [575, 294] on span "04" at bounding box center [577, 294] width 4 height 15
type input "04:59"
click at [505, 294] on div at bounding box center [584, 272] width 1168 height 545
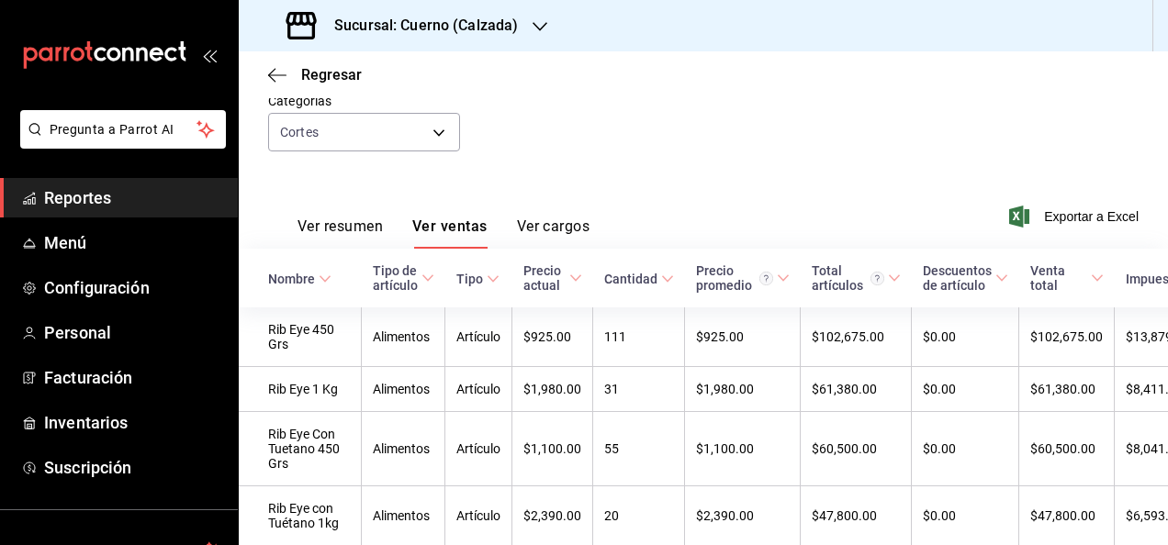
scroll to position [182, 0]
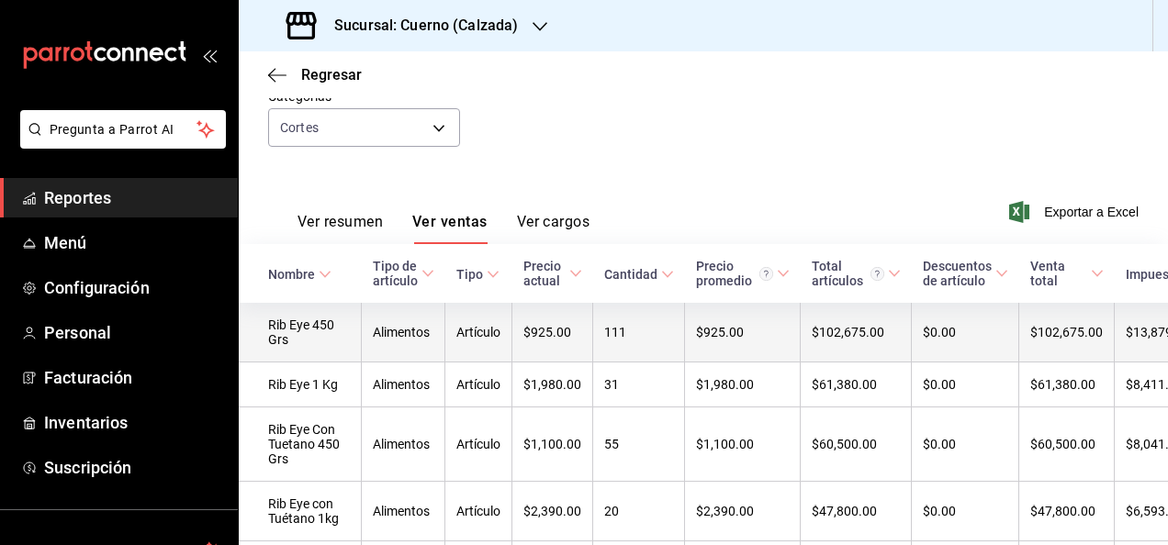
click at [288, 329] on td "Rib Eye 450 Grs" at bounding box center [300, 333] width 123 height 60
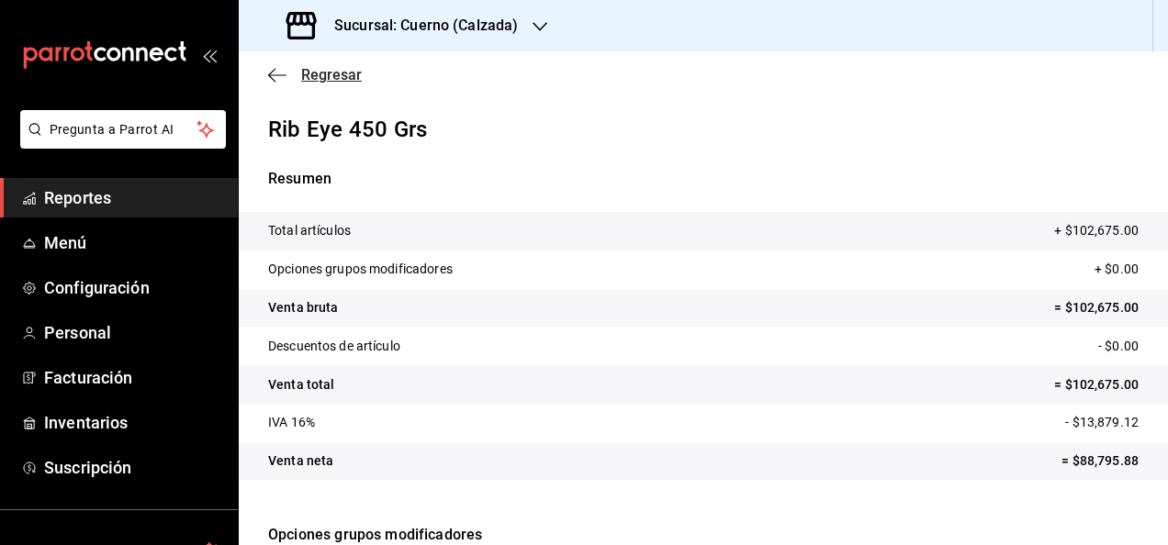
click at [275, 72] on icon "button" at bounding box center [277, 75] width 18 height 17
click at [337, 76] on span "Regresar" at bounding box center [331, 74] width 61 height 17
click at [345, 73] on span "Regresar" at bounding box center [331, 74] width 61 height 17
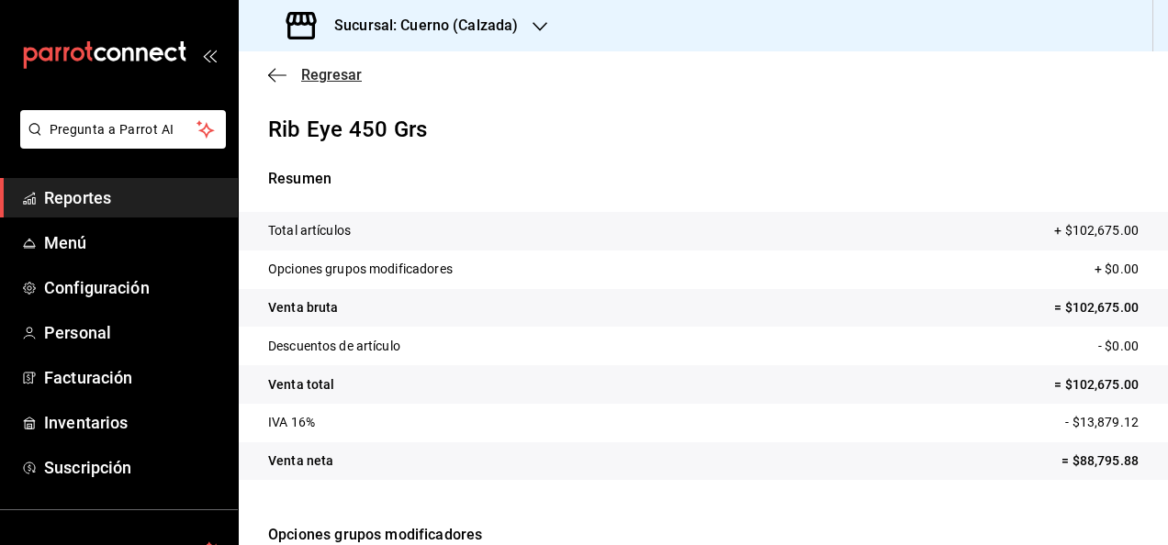
click at [275, 73] on icon "button" at bounding box center [277, 75] width 18 height 17
click at [312, 73] on span "Regresar" at bounding box center [331, 74] width 61 height 17
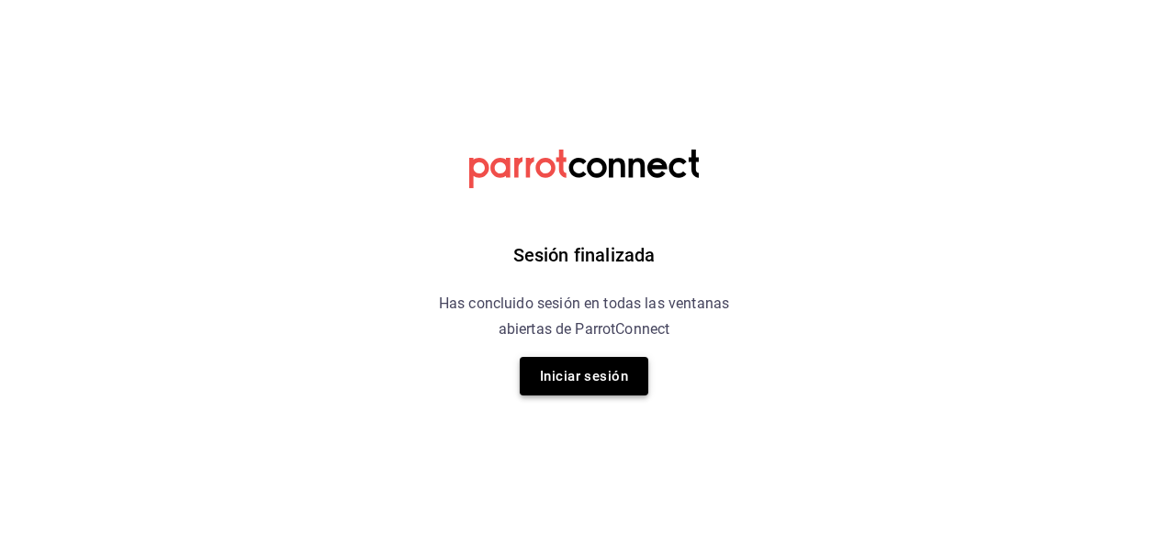
click at [597, 378] on button "Iniciar sesión" at bounding box center [584, 376] width 129 height 39
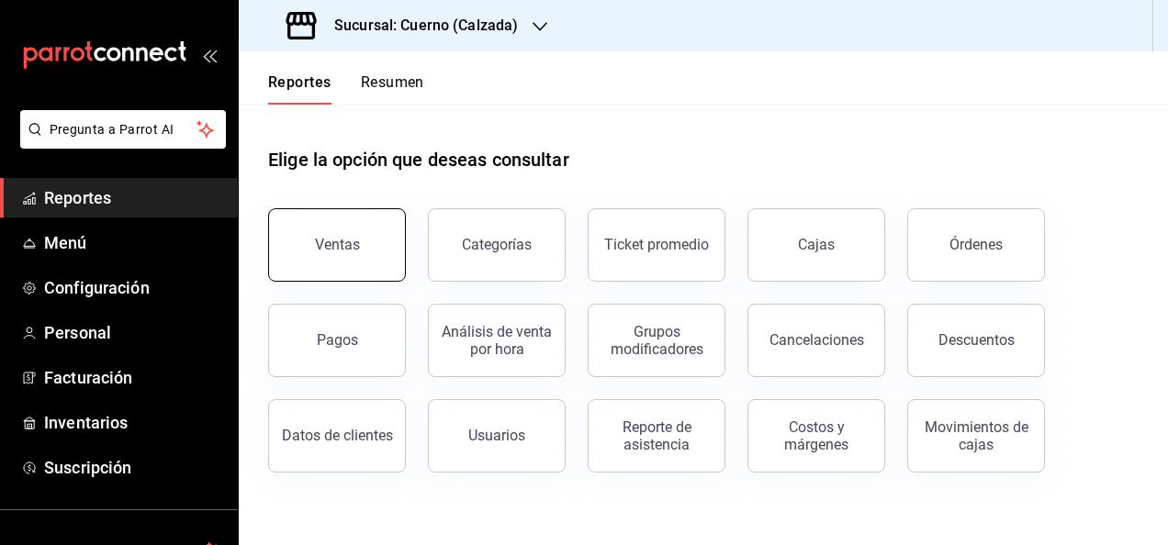
click at [323, 250] on div "Ventas" at bounding box center [337, 244] width 45 height 17
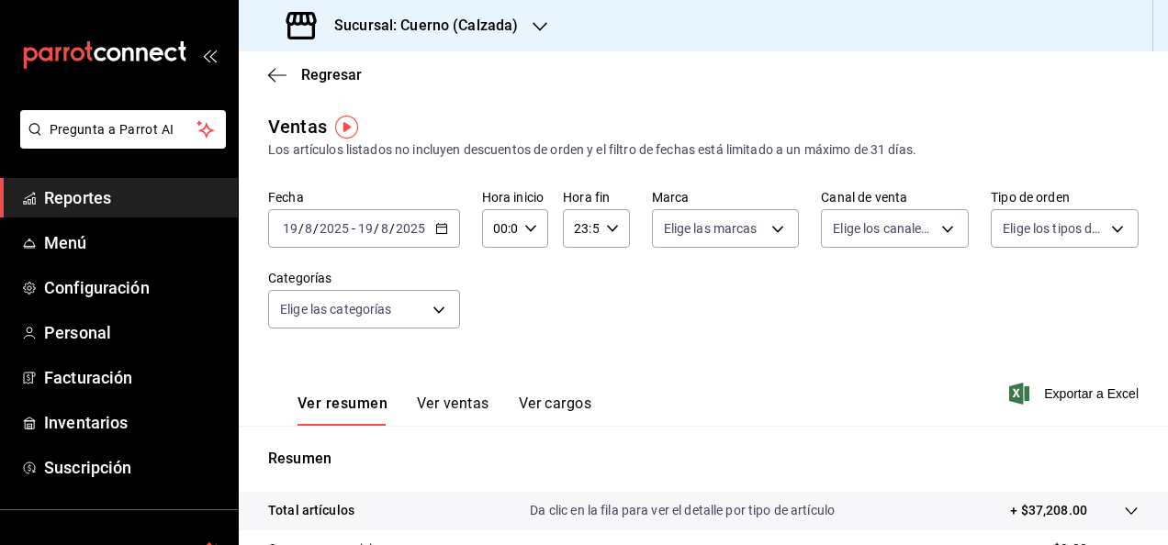
click at [439, 228] on icon "button" at bounding box center [441, 228] width 13 height 13
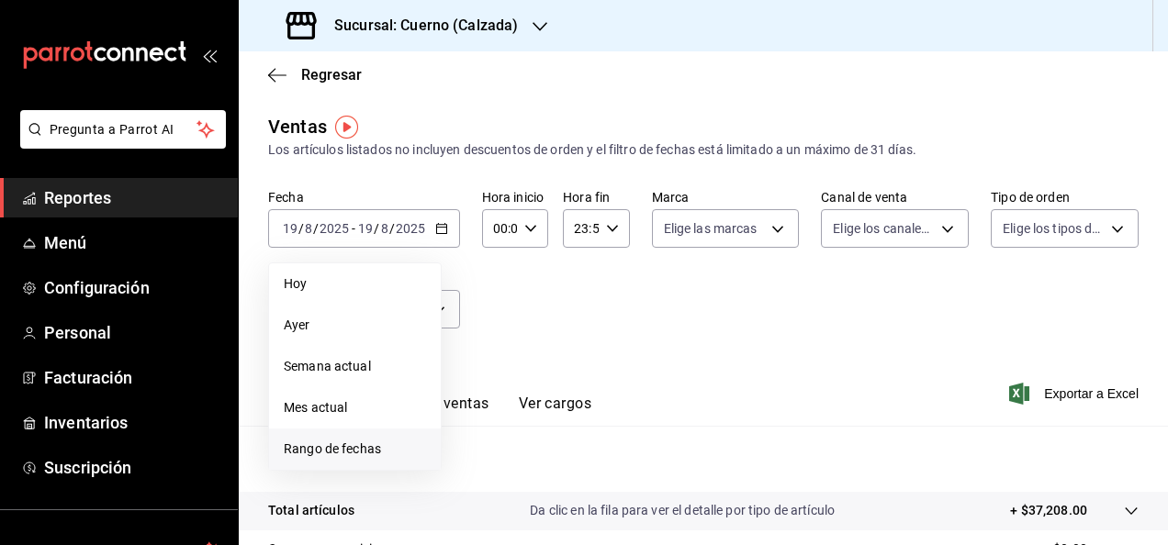
click at [375, 450] on span "Rango de fechas" at bounding box center [355, 449] width 142 height 19
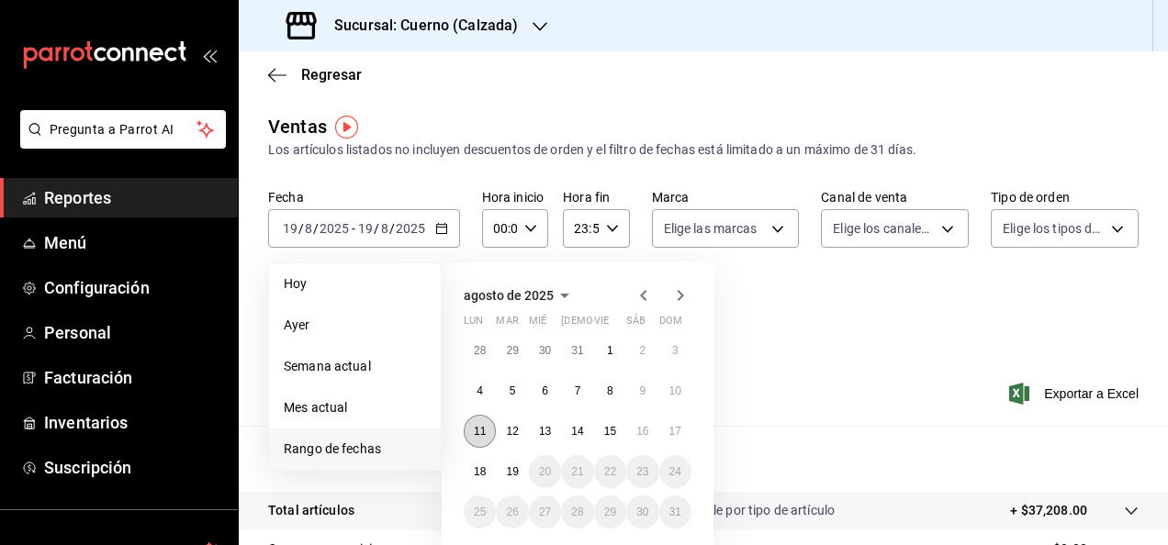
click at [489, 435] on button "11" at bounding box center [480, 431] width 32 height 33
click at [485, 468] on abbr "18" at bounding box center [480, 472] width 12 height 13
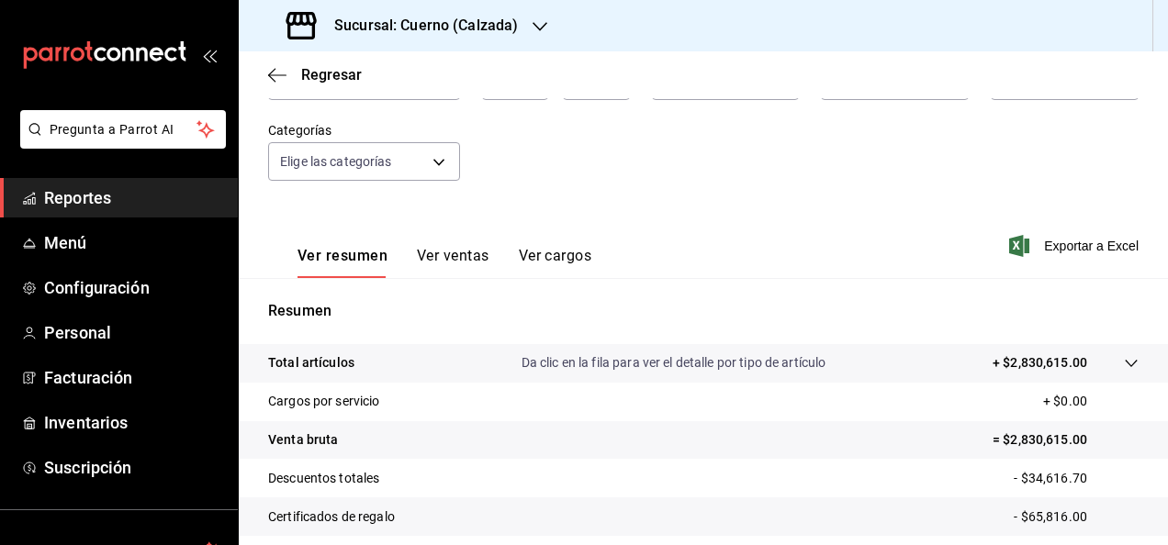
scroll to position [163, 0]
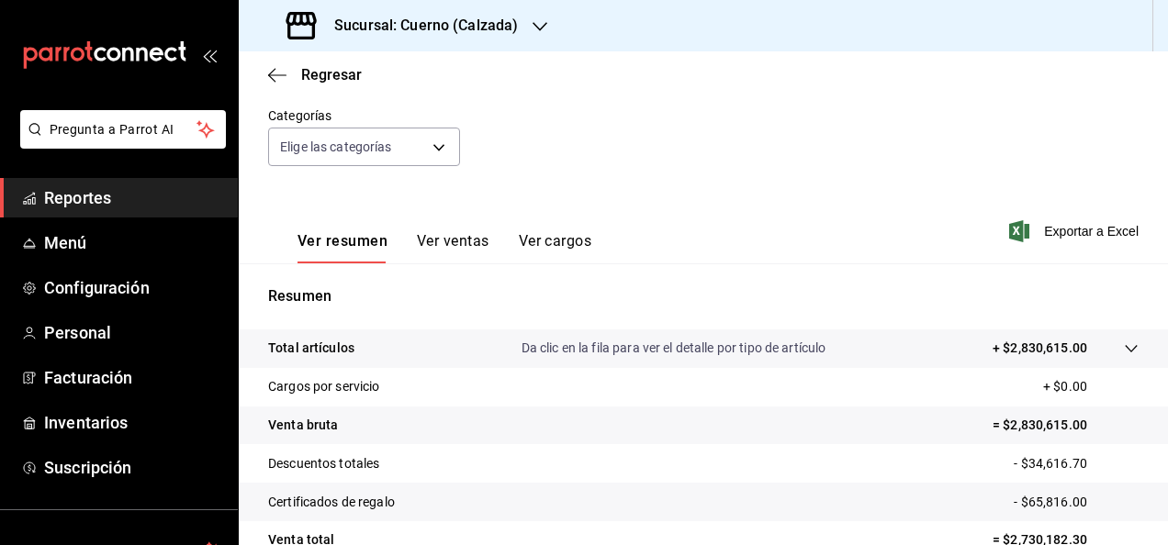
click at [458, 245] on button "Ver ventas" at bounding box center [453, 247] width 73 height 31
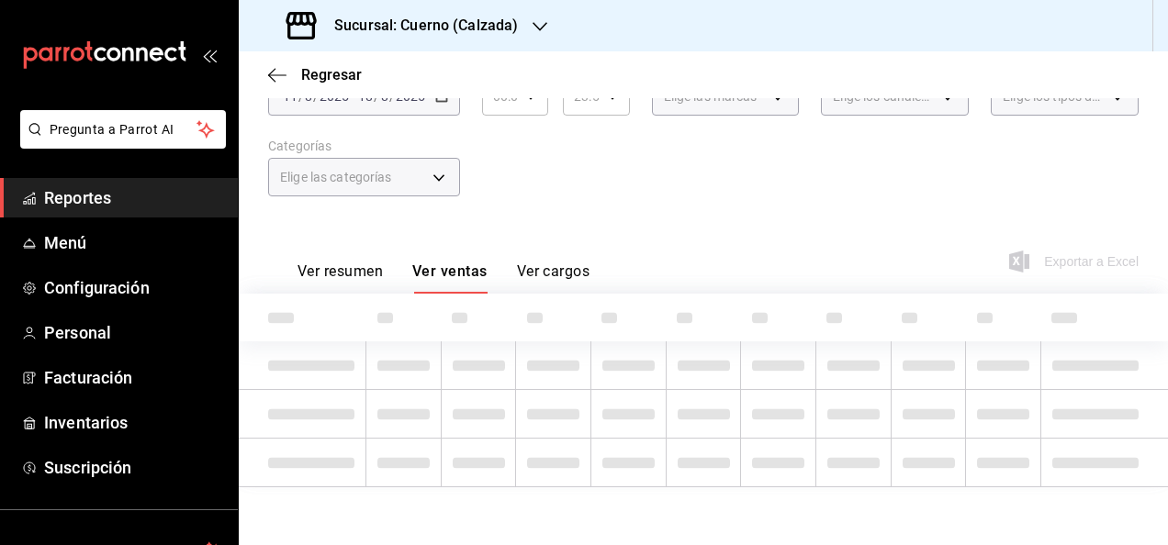
scroll to position [163, 0]
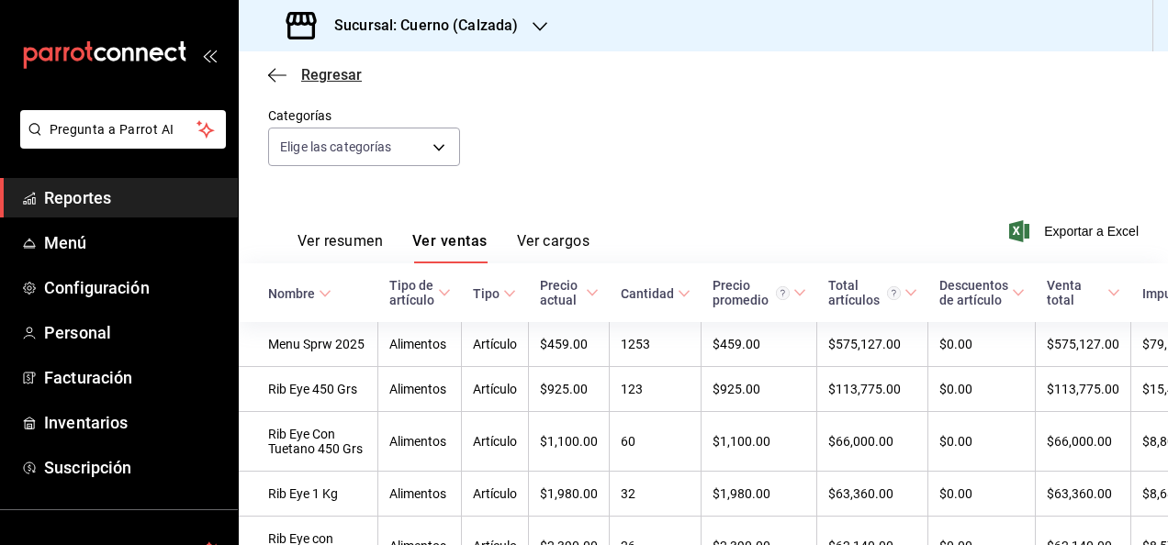
click at [314, 73] on span "Regresar" at bounding box center [331, 74] width 61 height 17
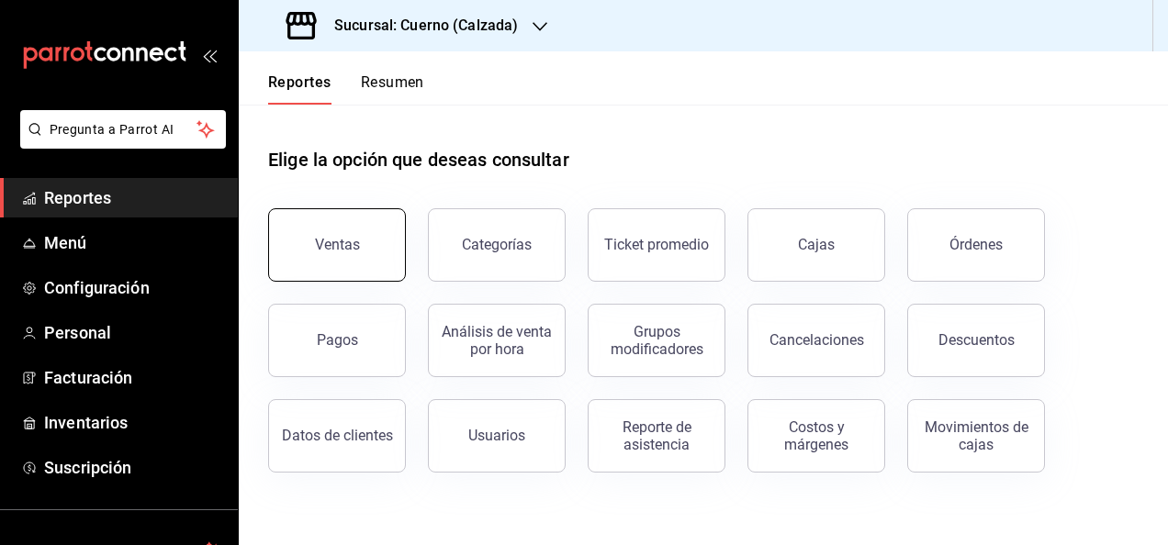
click at [332, 237] on div "Ventas" at bounding box center [337, 244] width 45 height 17
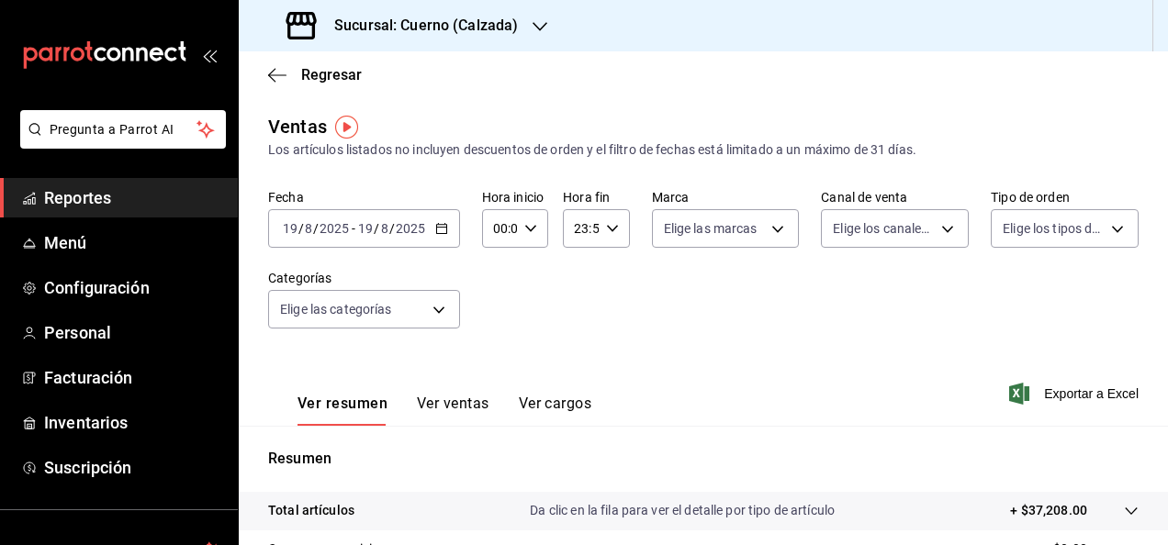
click at [439, 233] on icon "button" at bounding box center [441, 228] width 13 height 13
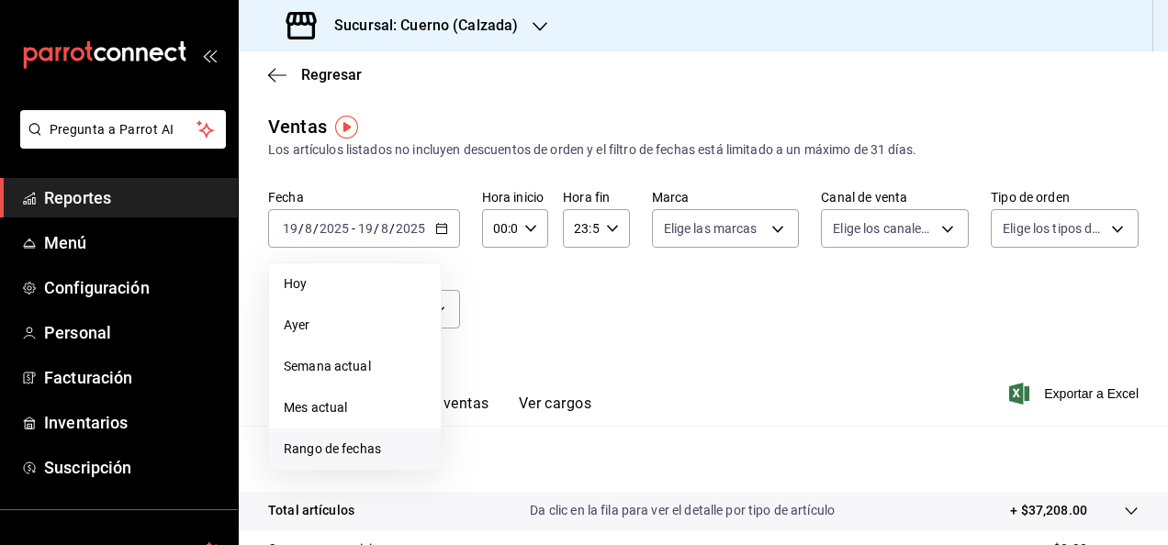
click at [385, 446] on span "Rango de fechas" at bounding box center [355, 449] width 142 height 19
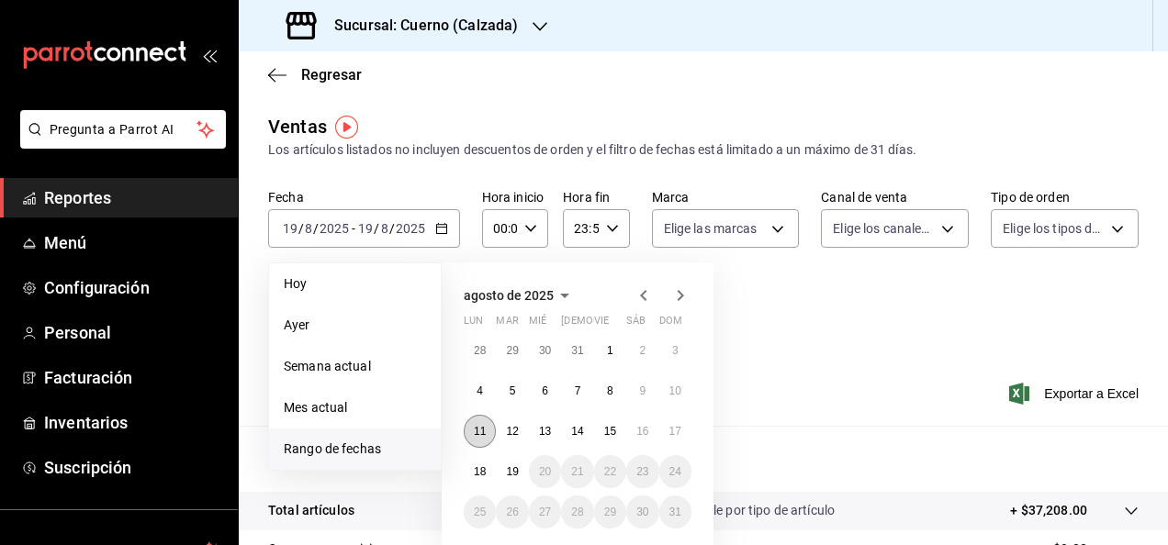
click at [480, 440] on button "11" at bounding box center [480, 431] width 32 height 33
click at [479, 468] on abbr "18" at bounding box center [480, 472] width 12 height 13
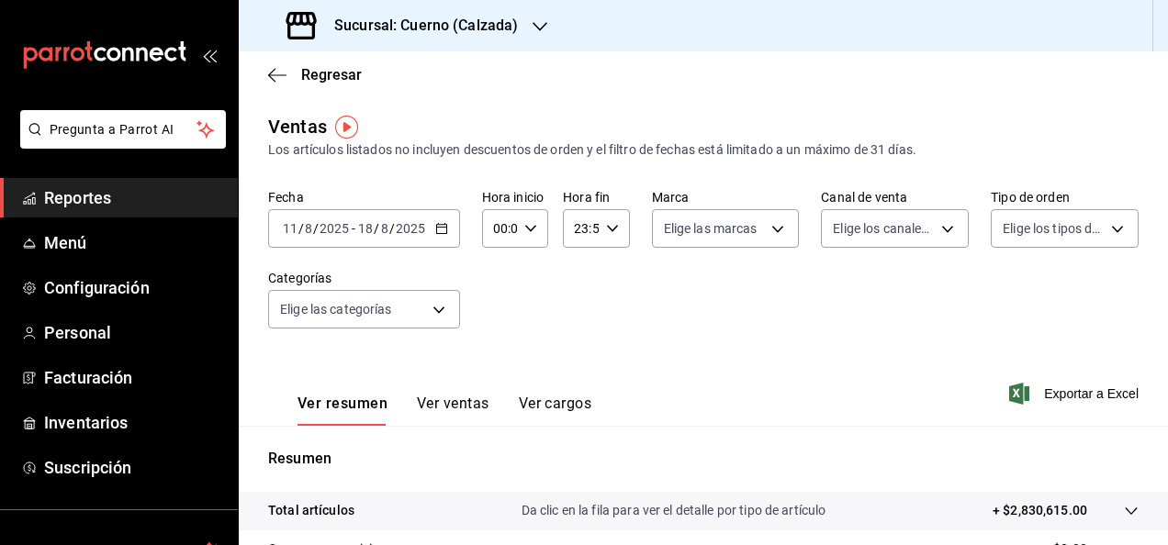
click at [529, 229] on icon "button" at bounding box center [530, 228] width 13 height 13
click at [494, 328] on button "01" at bounding box center [497, 319] width 26 height 37
type input "01:00"
click at [610, 229] on div at bounding box center [584, 272] width 1168 height 545
click at [610, 229] on \(Stroke\) "button" at bounding box center [611, 228] width 11 height 6
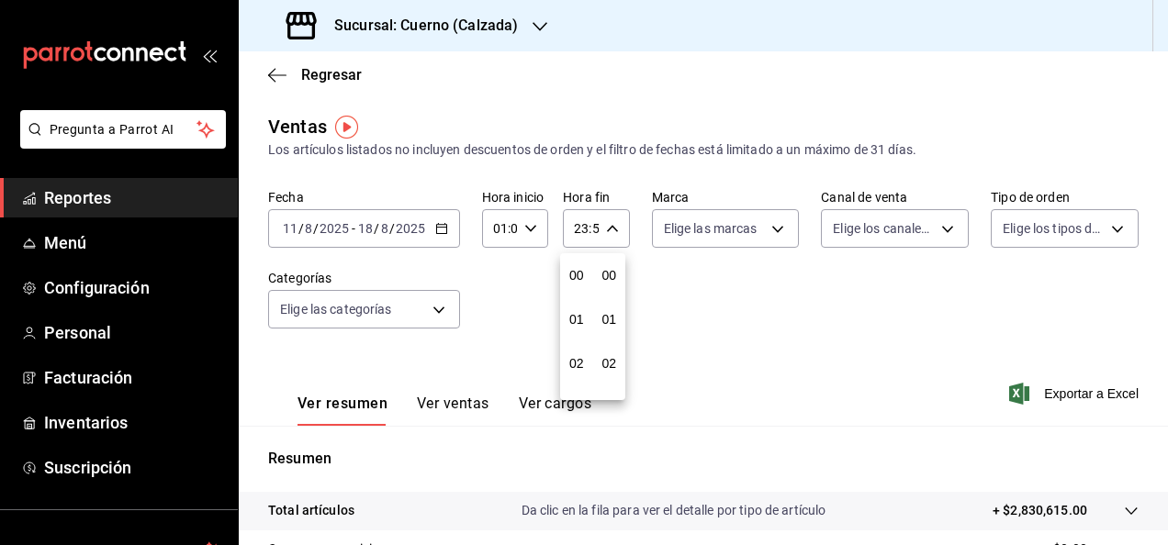
scroll to position [2498, 0]
click at [585, 235] on div at bounding box center [584, 272] width 1168 height 545
click at [585, 235] on input "23:59" at bounding box center [580, 228] width 35 height 37
click at [582, 369] on button "23" at bounding box center [577, 378] width 26 height 37
drag, startPoint x: 579, startPoint y: 287, endPoint x: 567, endPoint y: 368, distance: 82.6
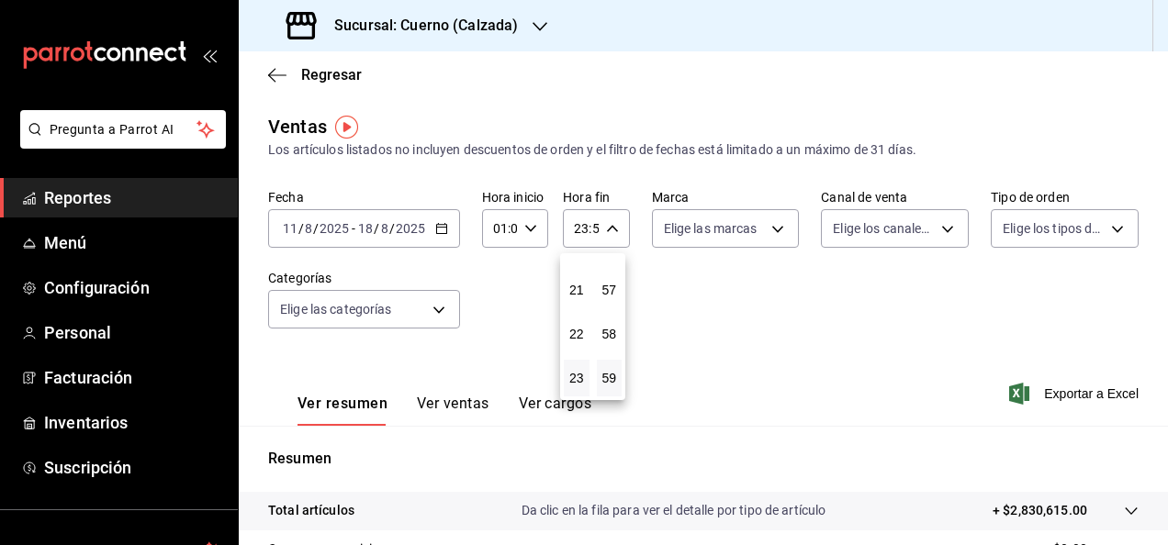
click at [567, 368] on div "00 01 02 03 04 05 06 07 08 09 10 11 12 13 14 15 16 17 18 19 20 21 22 23" at bounding box center [576, 326] width 33 height 147
click at [567, 368] on button "23" at bounding box center [577, 378] width 26 height 37
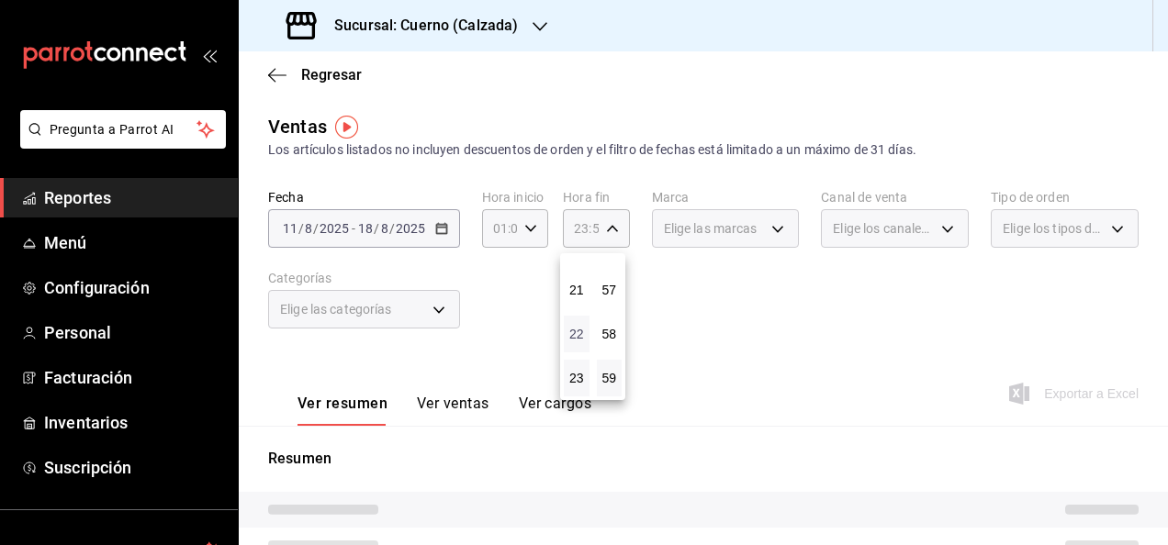
click at [575, 333] on span "22" at bounding box center [577, 334] width 4 height 15
type input "22:59"
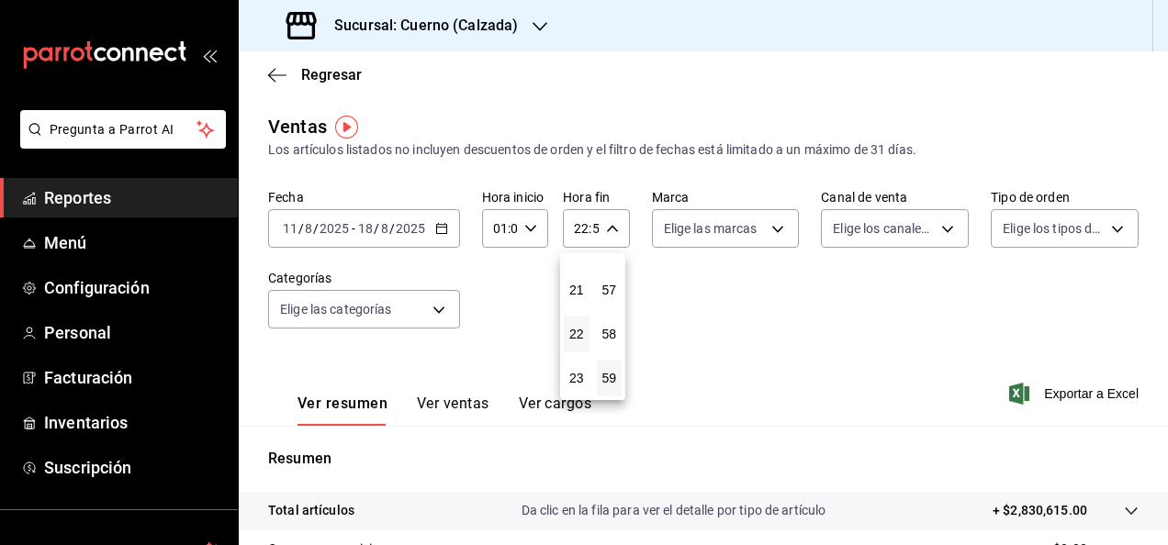
click at [606, 233] on div at bounding box center [584, 272] width 1168 height 545
click at [606, 226] on icon "button" at bounding box center [612, 228] width 13 height 13
click at [604, 226] on div at bounding box center [584, 272] width 1168 height 545
click at [575, 230] on input "22:59" at bounding box center [580, 228] width 35 height 37
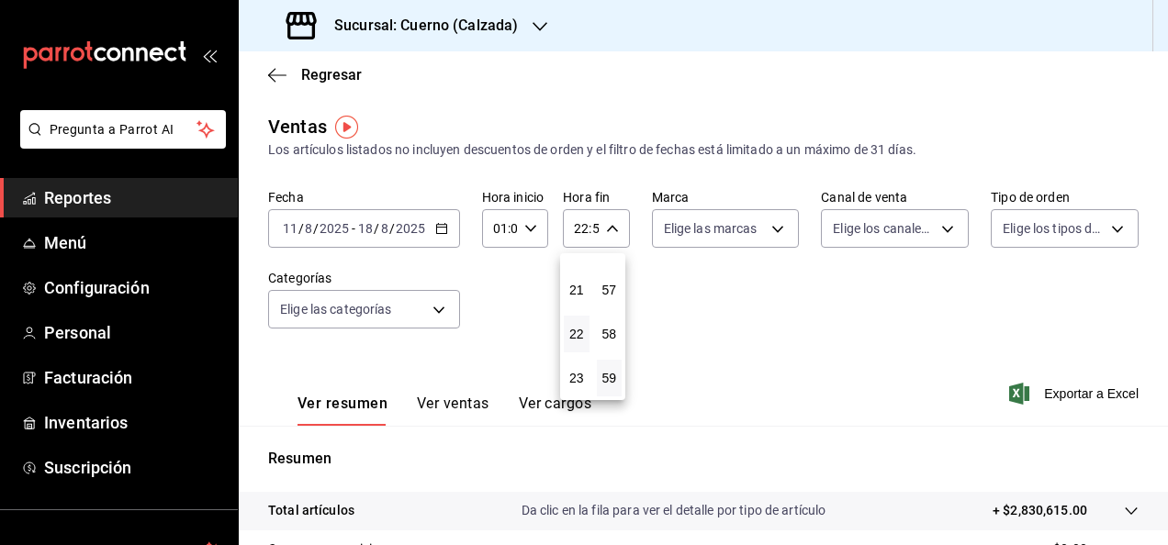
click at [599, 225] on div at bounding box center [584, 272] width 1168 height 545
click at [577, 227] on input "22:59" at bounding box center [580, 228] width 35 height 37
click at [579, 376] on span "23" at bounding box center [577, 378] width 4 height 15
click at [608, 373] on span "59" at bounding box center [610, 378] width 4 height 15
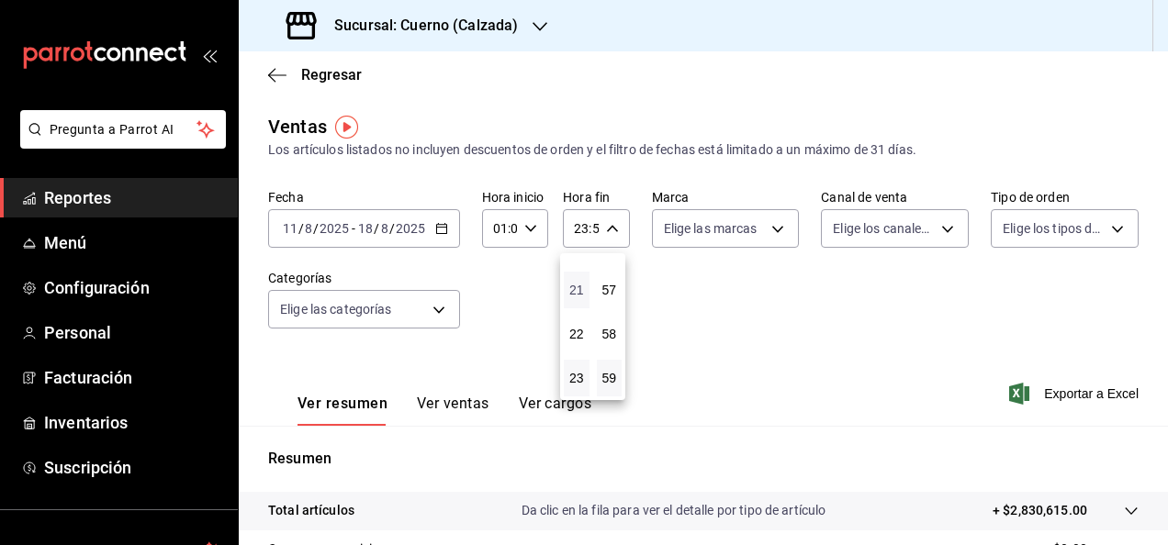
click at [579, 290] on span "21" at bounding box center [577, 290] width 4 height 15
type input "21:59"
click at [443, 402] on div at bounding box center [584, 272] width 1168 height 545
click at [443, 402] on button "Ver ventas" at bounding box center [453, 410] width 73 height 31
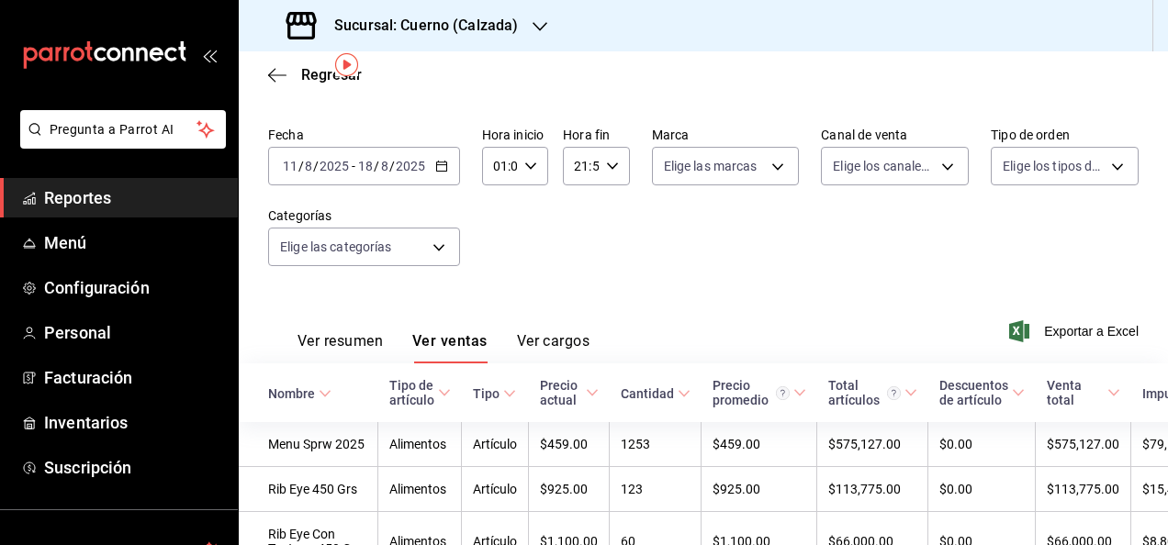
scroll to position [66, 0]
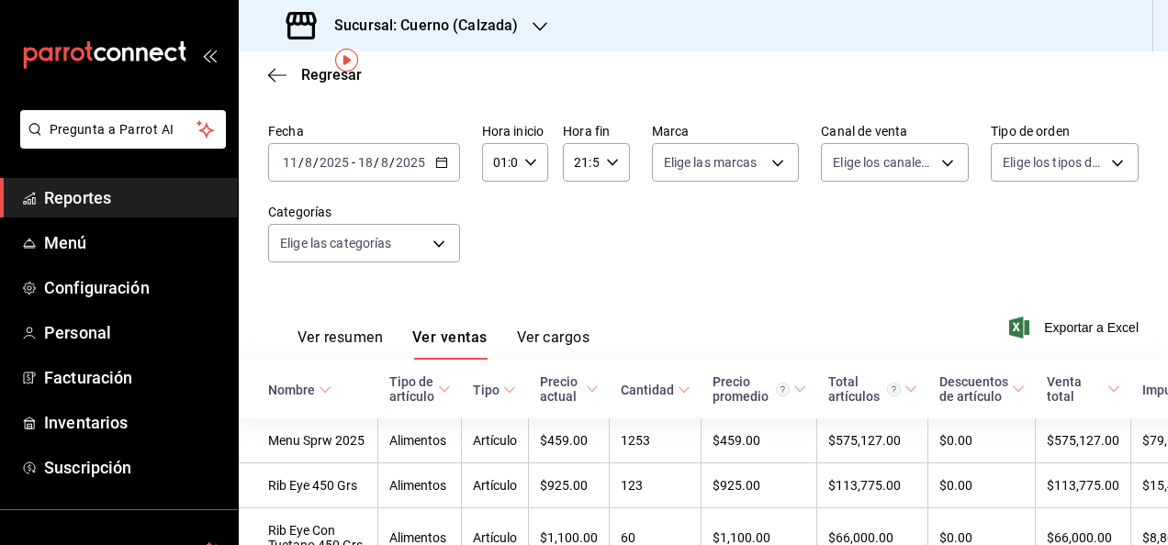
click at [529, 164] on icon "button" at bounding box center [530, 162] width 13 height 13
click at [499, 298] on span "03" at bounding box center [497, 297] width 4 height 15
type input "03:00"
click at [608, 163] on div at bounding box center [584, 272] width 1168 height 545
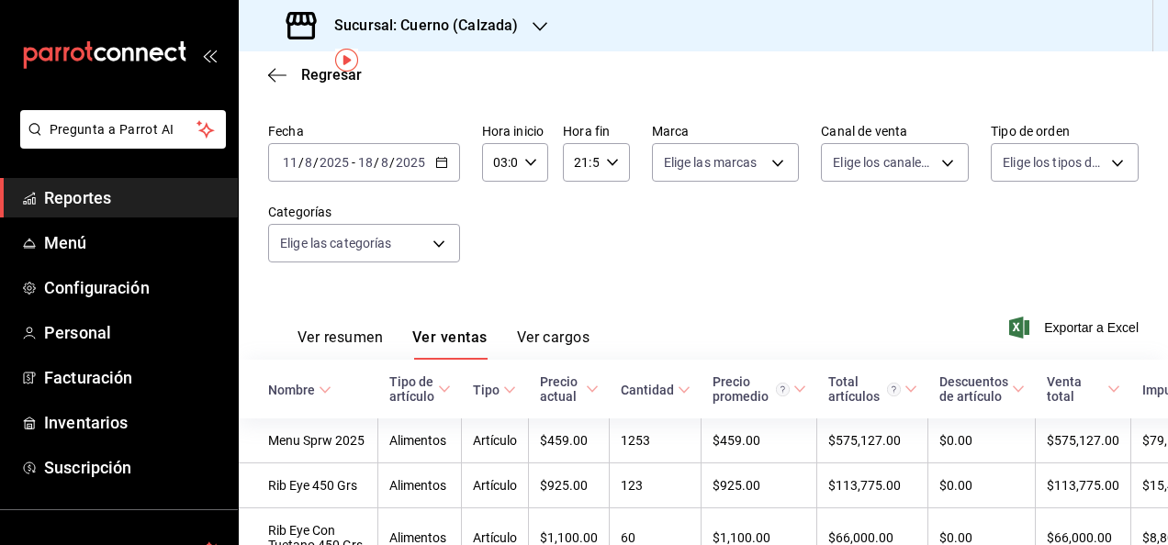
click at [608, 163] on \(Stroke\) "button" at bounding box center [611, 162] width 11 height 6
click at [612, 162] on div at bounding box center [584, 272] width 1168 height 545
click at [613, 162] on div "21:59 Hora fin" at bounding box center [596, 162] width 66 height 39
click at [579, 161] on div at bounding box center [584, 272] width 1168 height 545
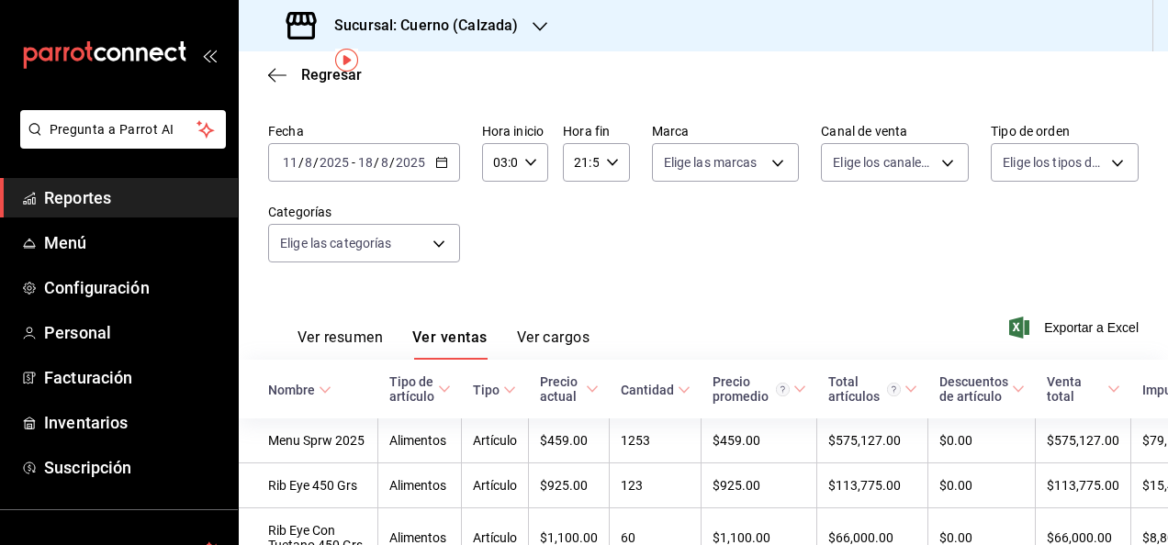
click at [579, 161] on input "21:59" at bounding box center [580, 162] width 35 height 37
click at [579, 161] on div at bounding box center [584, 272] width 1168 height 545
click at [613, 162] on div "21:59 Hora fin" at bounding box center [596, 162] width 66 height 39
click at [577, 254] on span "05" at bounding box center [577, 252] width 4 height 15
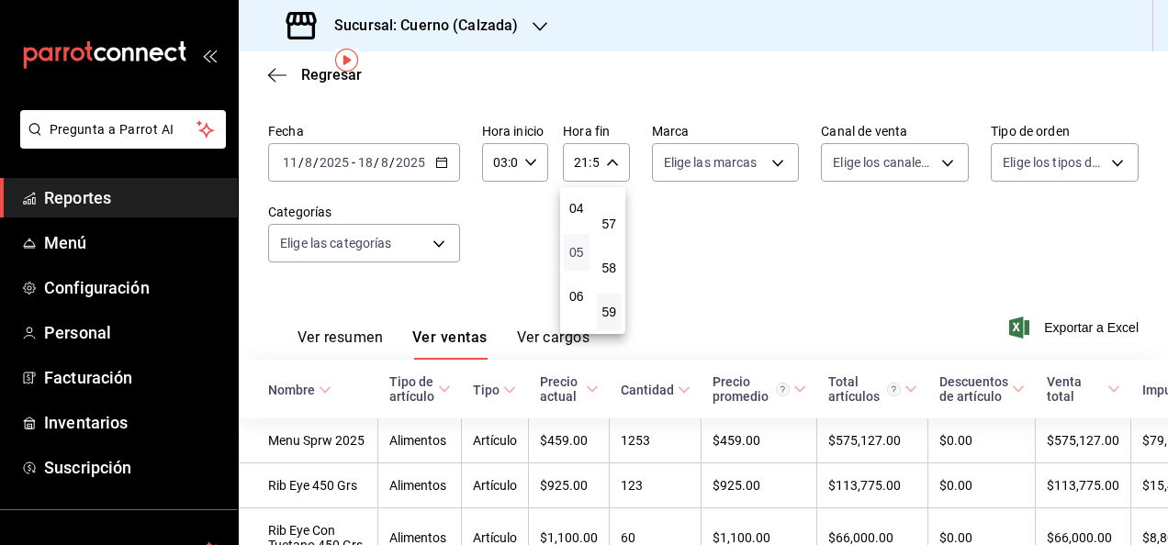
type input "05:59"
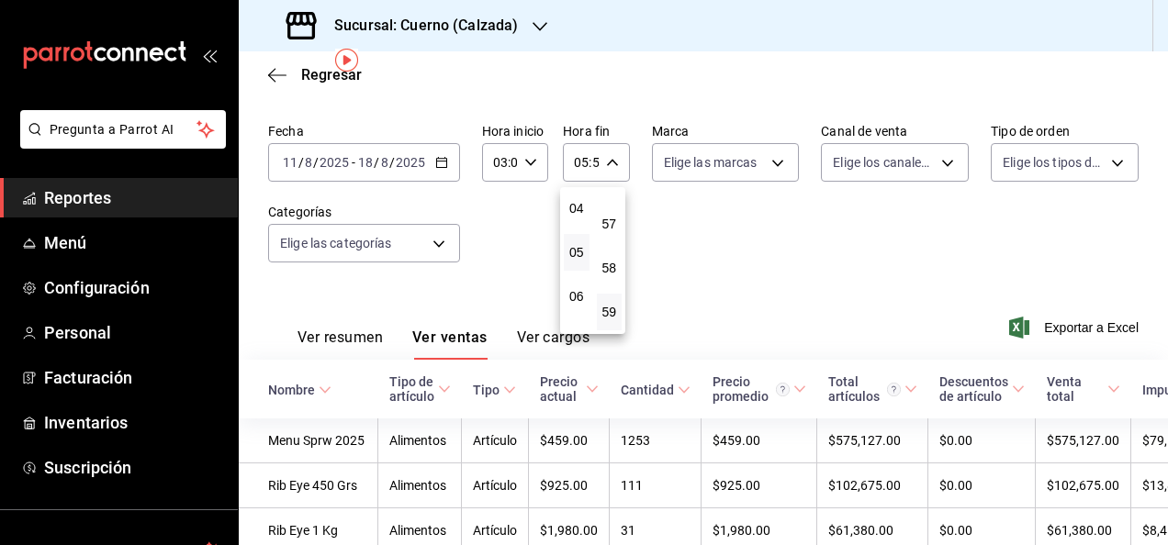
click at [1162, 532] on div at bounding box center [584, 272] width 1168 height 545
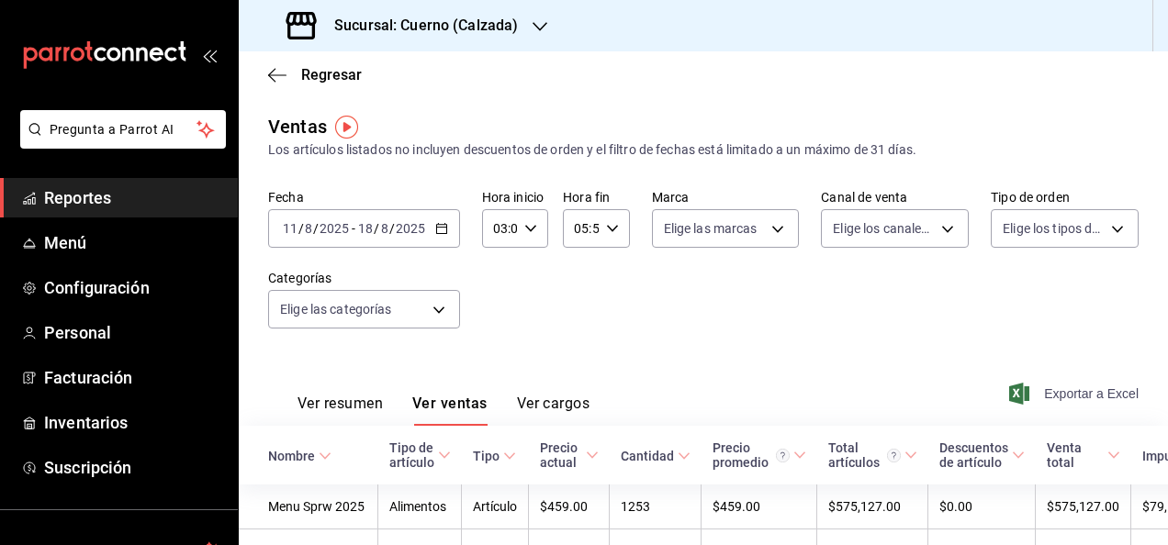
click at [1070, 391] on span "Exportar a Excel" at bounding box center [1076, 394] width 126 height 22
click at [1047, 401] on span "Exportar a Excel" at bounding box center [1076, 394] width 126 height 22
